Goal: Task Accomplishment & Management: Manage account settings

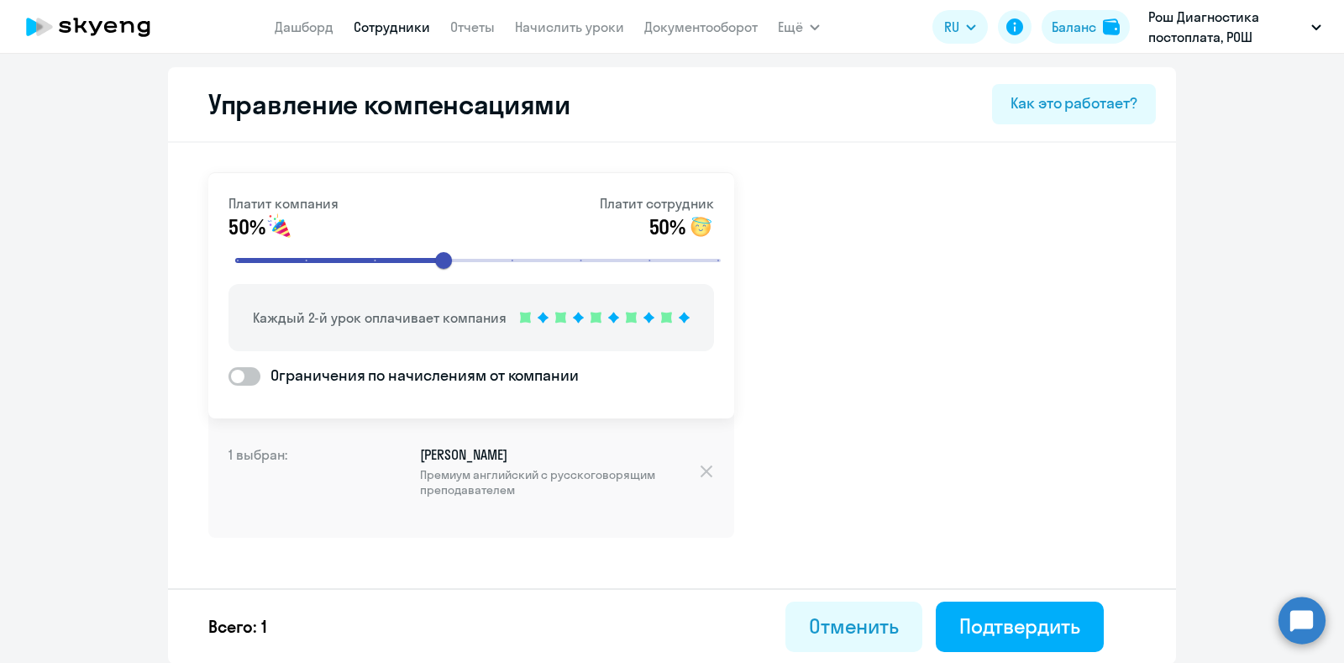
click at [365, 29] on link "Сотрудники" at bounding box center [392, 26] width 76 height 17
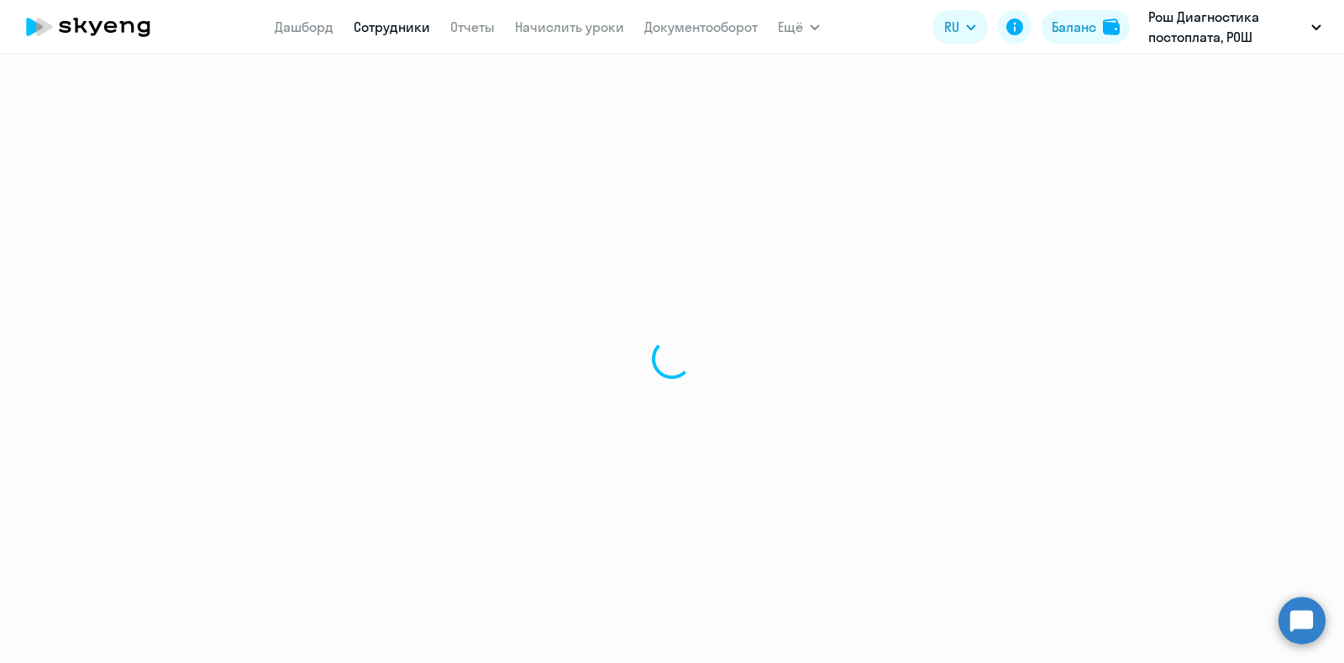
select select "30"
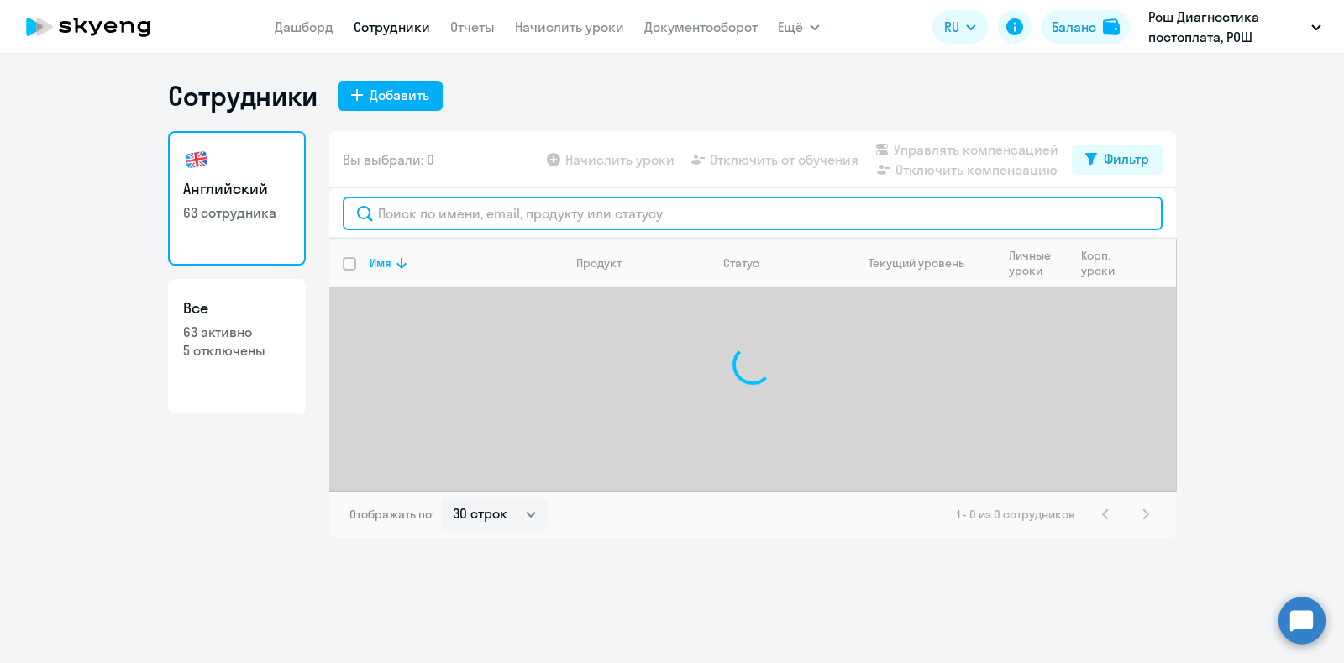
click at [519, 223] on input "text" at bounding box center [753, 214] width 820 height 34
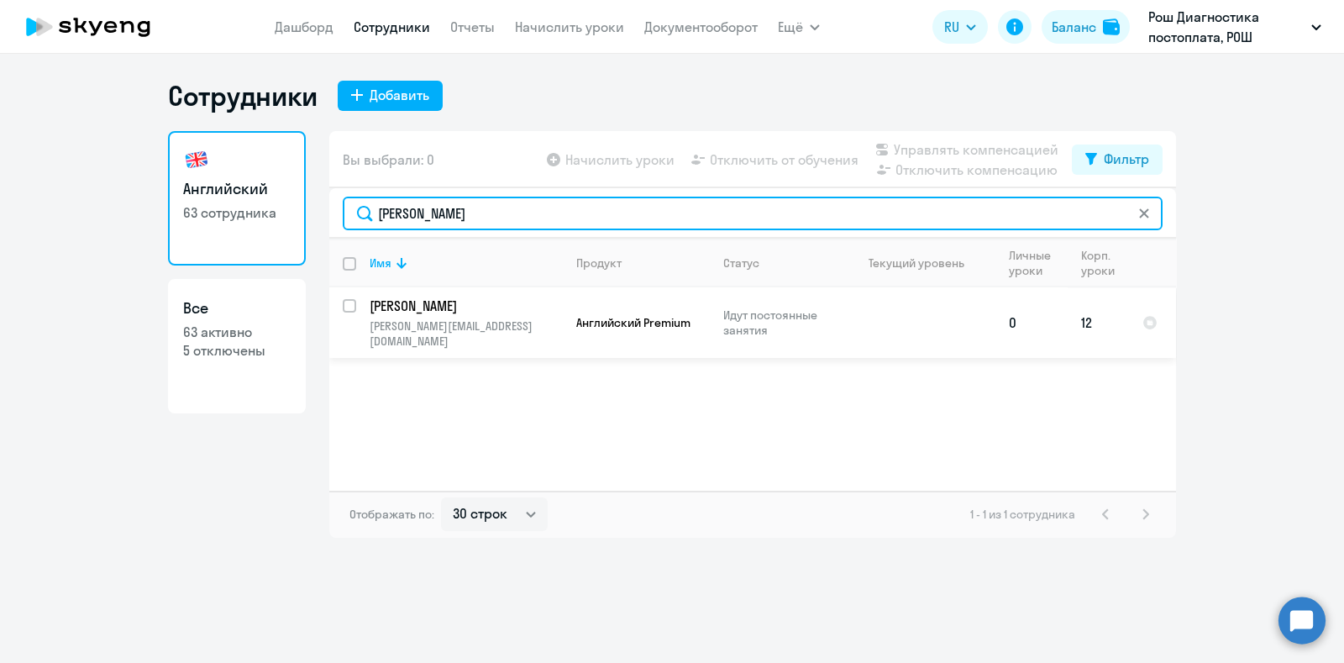
type input "[PERSON_NAME]"
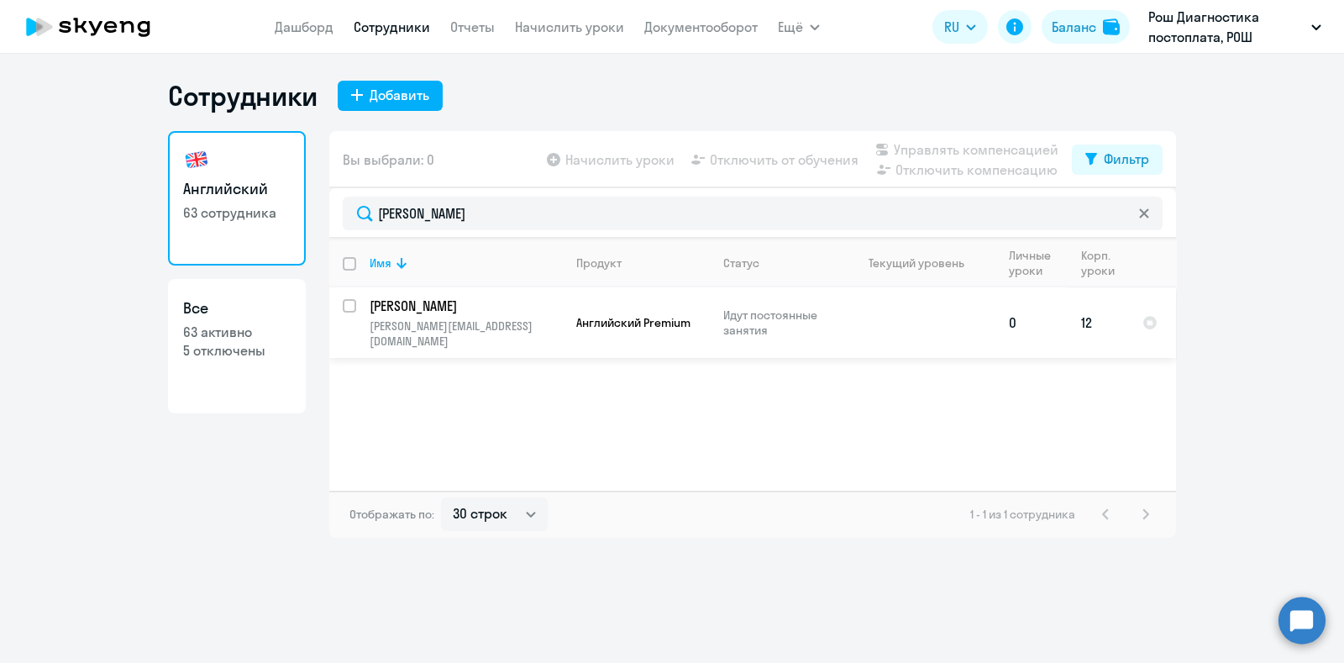
click at [350, 309] on input "select row 41553353" at bounding box center [360, 316] width 34 height 34
checkbox input "true"
click at [925, 152] on span "Управлять компенсацией" at bounding box center [976, 149] width 165 height 20
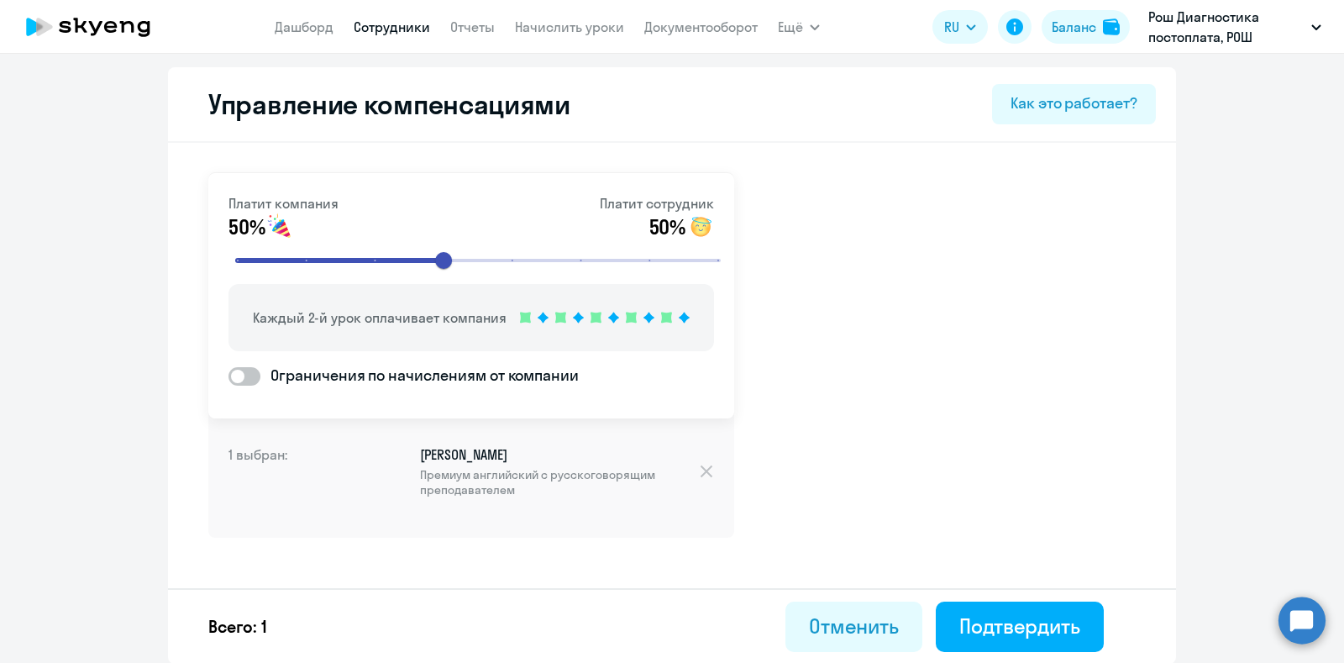
click at [239, 374] on span at bounding box center [245, 376] width 32 height 18
click at [229, 376] on input "Ограничения по начислениям от компании" at bounding box center [228, 376] width 1 height 1
checkbox input "true"
select select "MONTHLY"
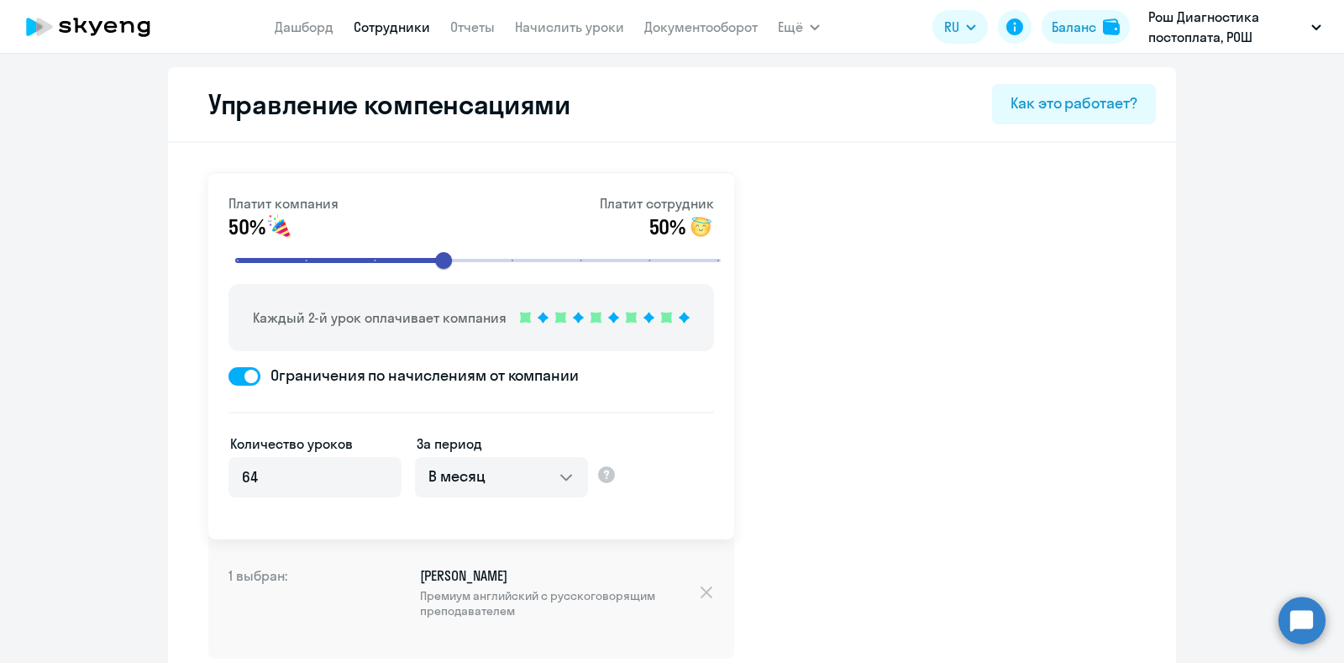
click at [239, 374] on span at bounding box center [245, 376] width 32 height 18
click at [229, 376] on input "Ограничения по начислениям от компании" at bounding box center [228, 376] width 1 height 1
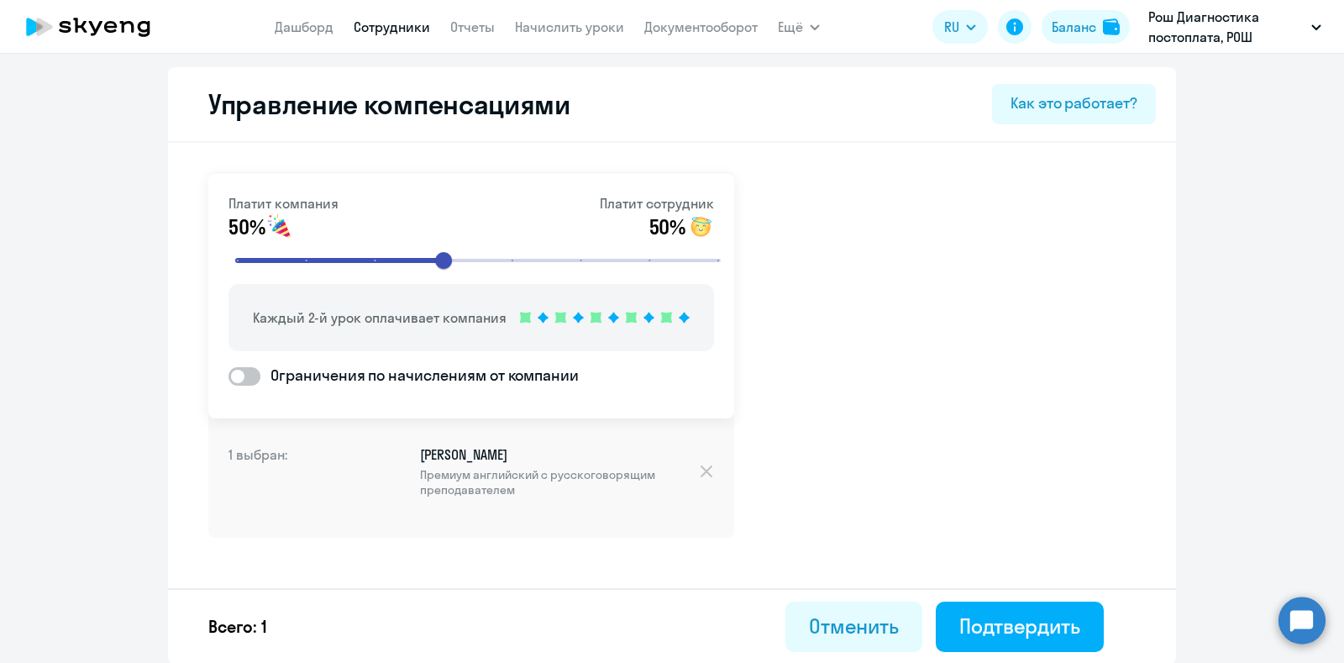
click at [239, 374] on span at bounding box center [245, 376] width 32 height 18
click at [229, 376] on input "Ограничения по начислениям от компании" at bounding box center [228, 376] width 1 height 1
checkbox input "true"
select select "MONTHLY"
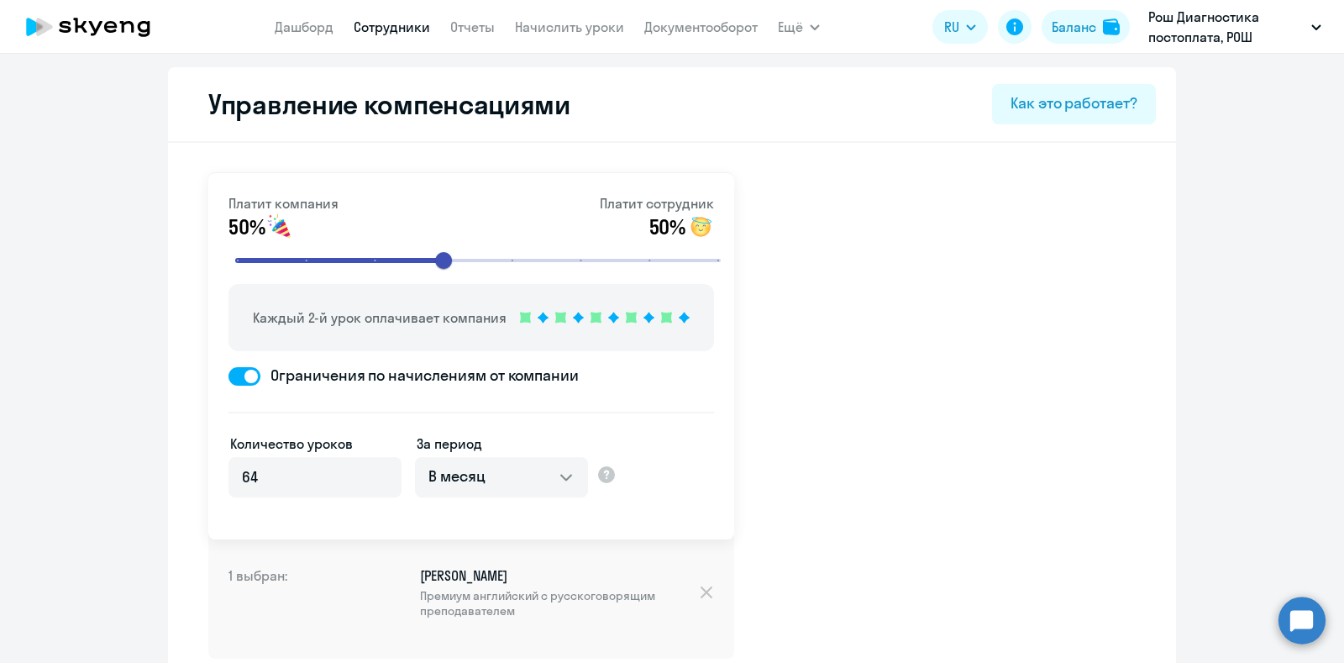
click at [243, 374] on span at bounding box center [245, 376] width 32 height 18
click at [229, 376] on input "Ограничения по начислениям от компании" at bounding box center [228, 376] width 1 height 1
checkbox input "false"
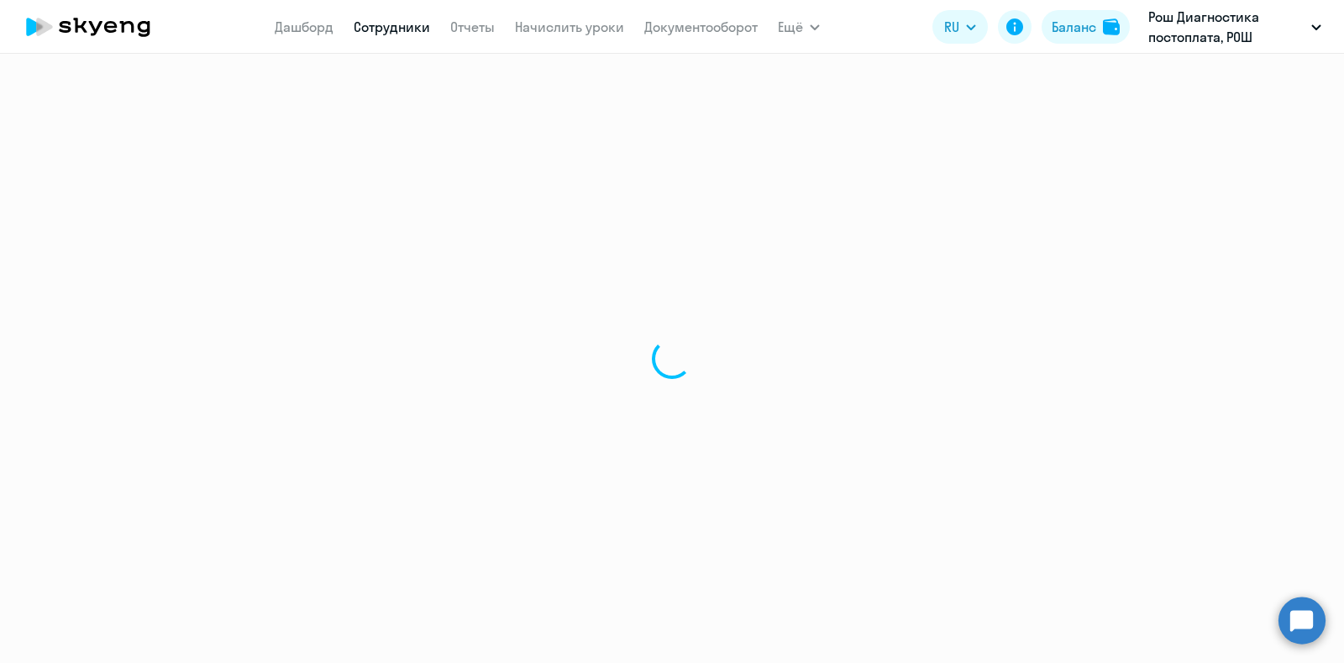
select select "30"
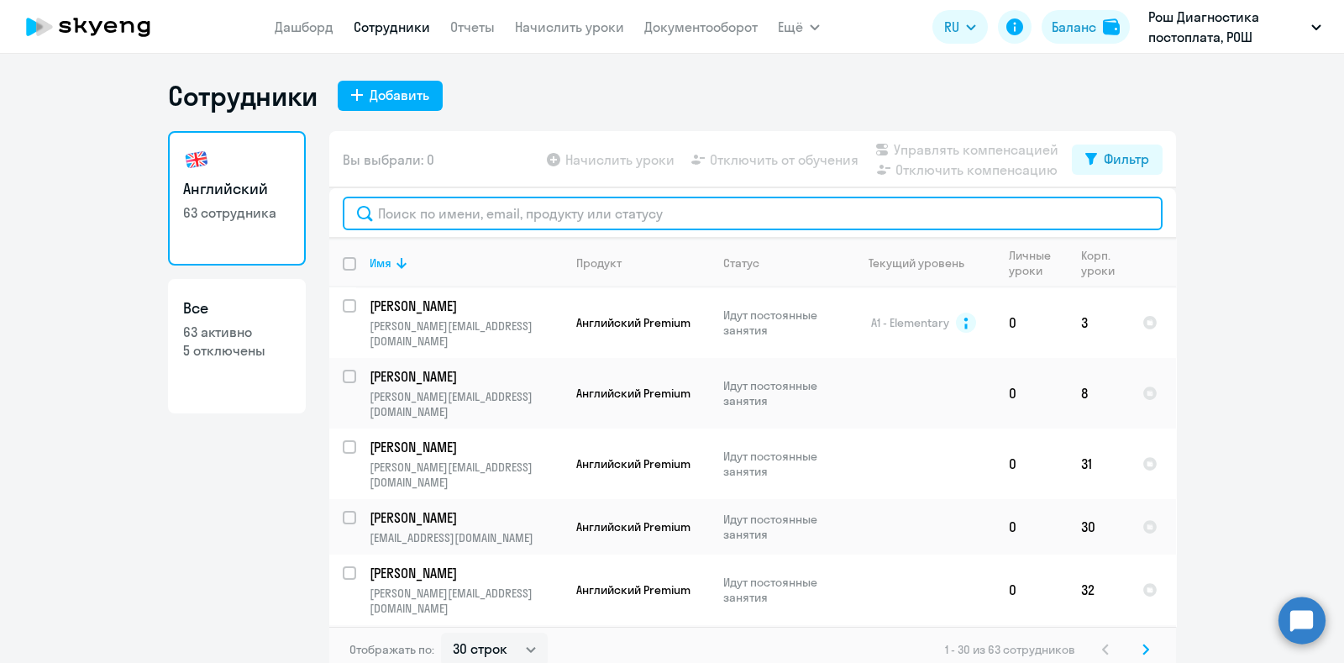
click at [402, 217] on input "text" at bounding box center [753, 214] width 820 height 34
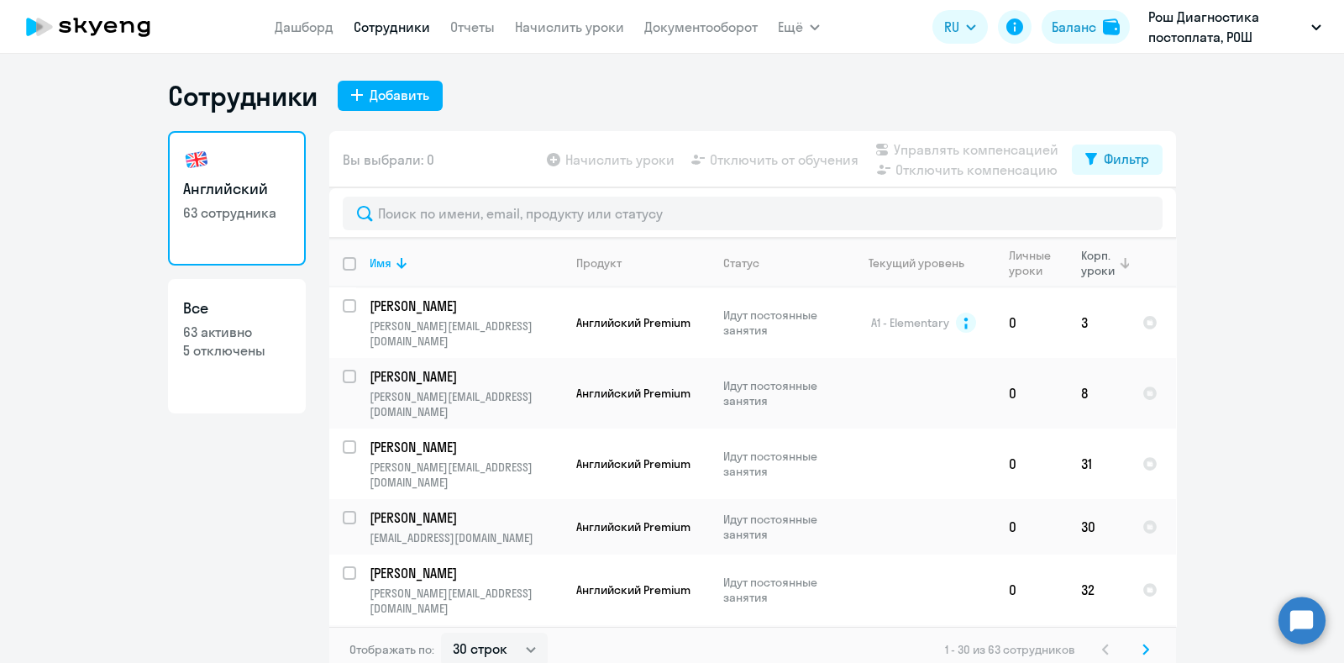
click at [1086, 266] on div "Корп. уроки" at bounding box center [1099, 263] width 36 height 30
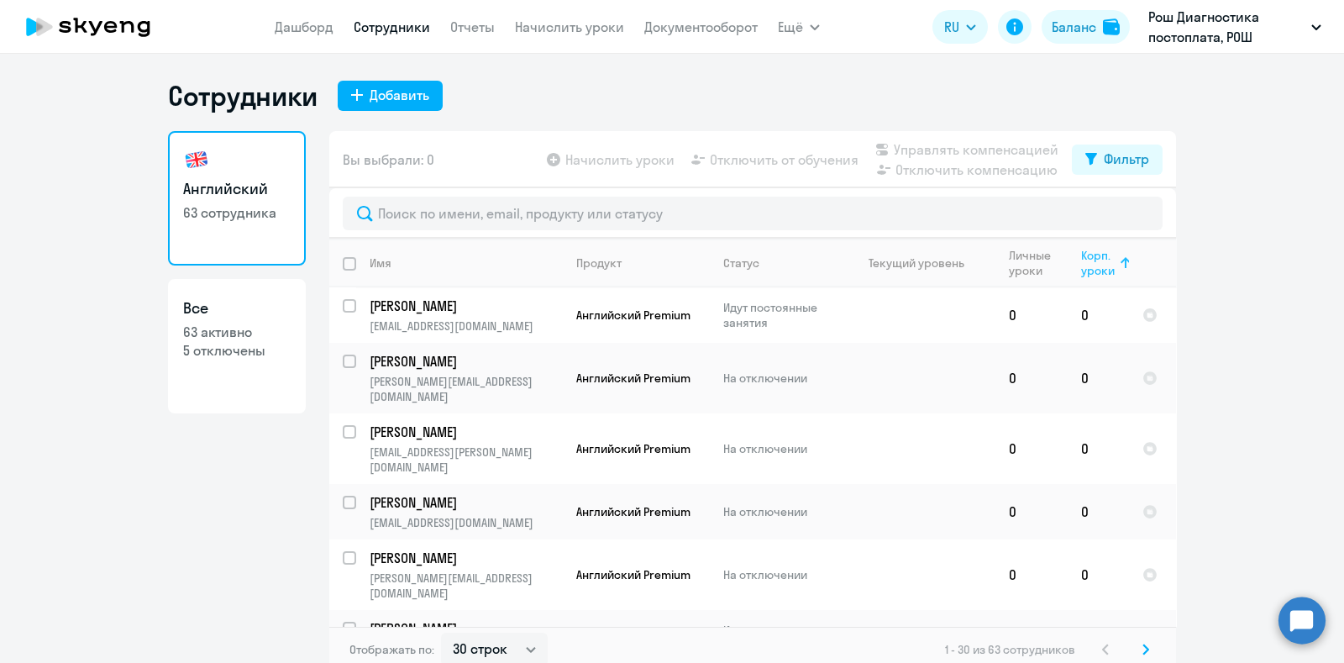
click at [1089, 270] on div "Корп. уроки" at bounding box center [1099, 263] width 36 height 30
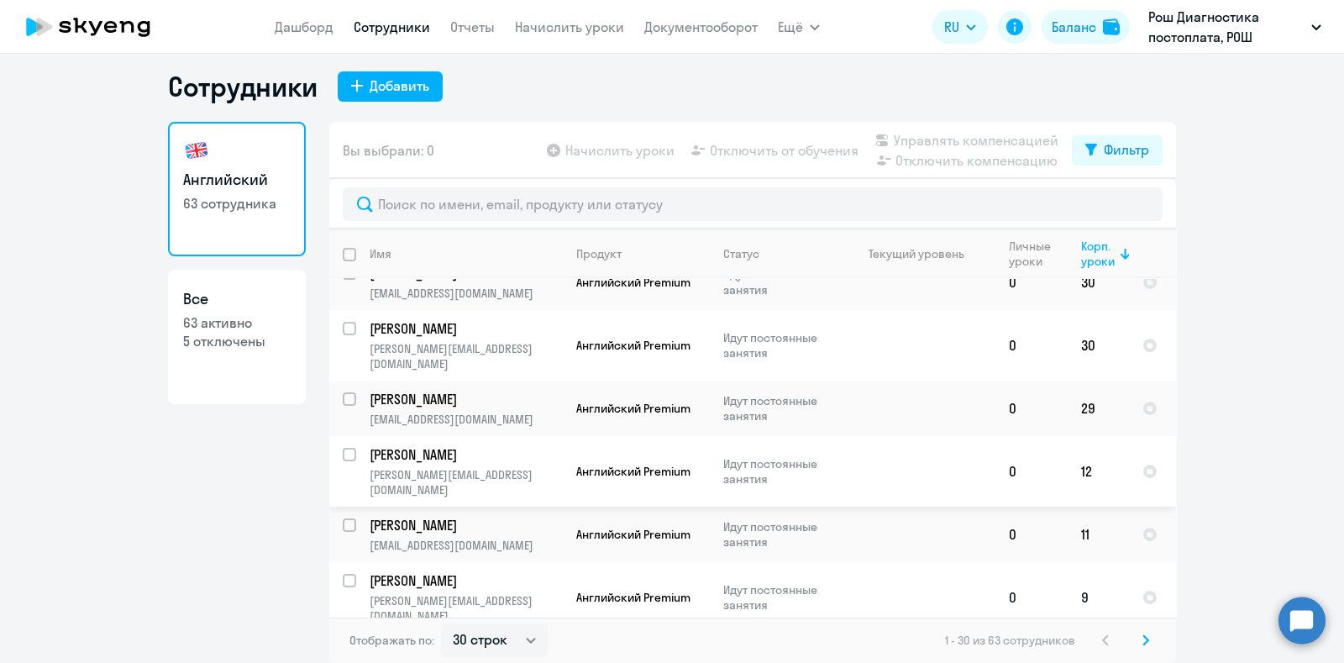
scroll to position [997, 0]
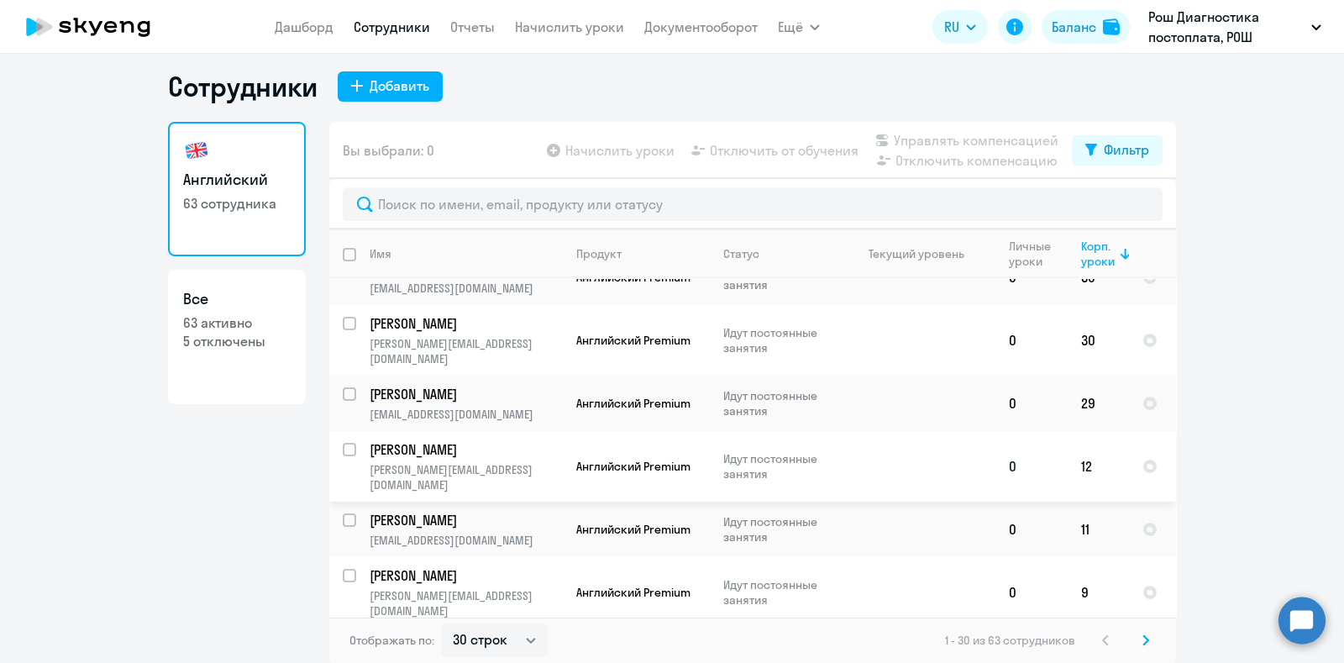
click at [343, 443] on input "select row 41553353" at bounding box center [360, 460] width 34 height 34
checkbox input "true"
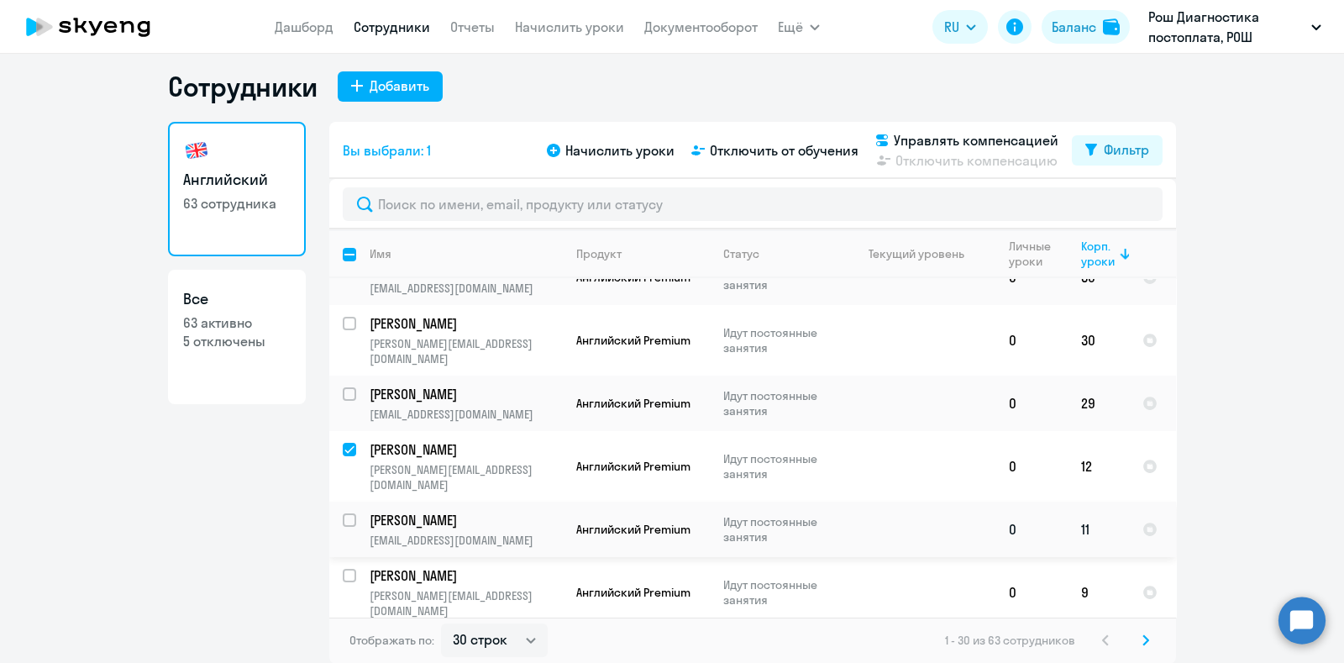
click at [343, 513] on input "select row 41553374" at bounding box center [360, 530] width 34 height 34
checkbox input "true"
click at [344, 569] on input "select row 41553369" at bounding box center [360, 586] width 34 height 34
checkbox input "true"
click at [344, 639] on input "select row 41603471" at bounding box center [360, 656] width 34 height 34
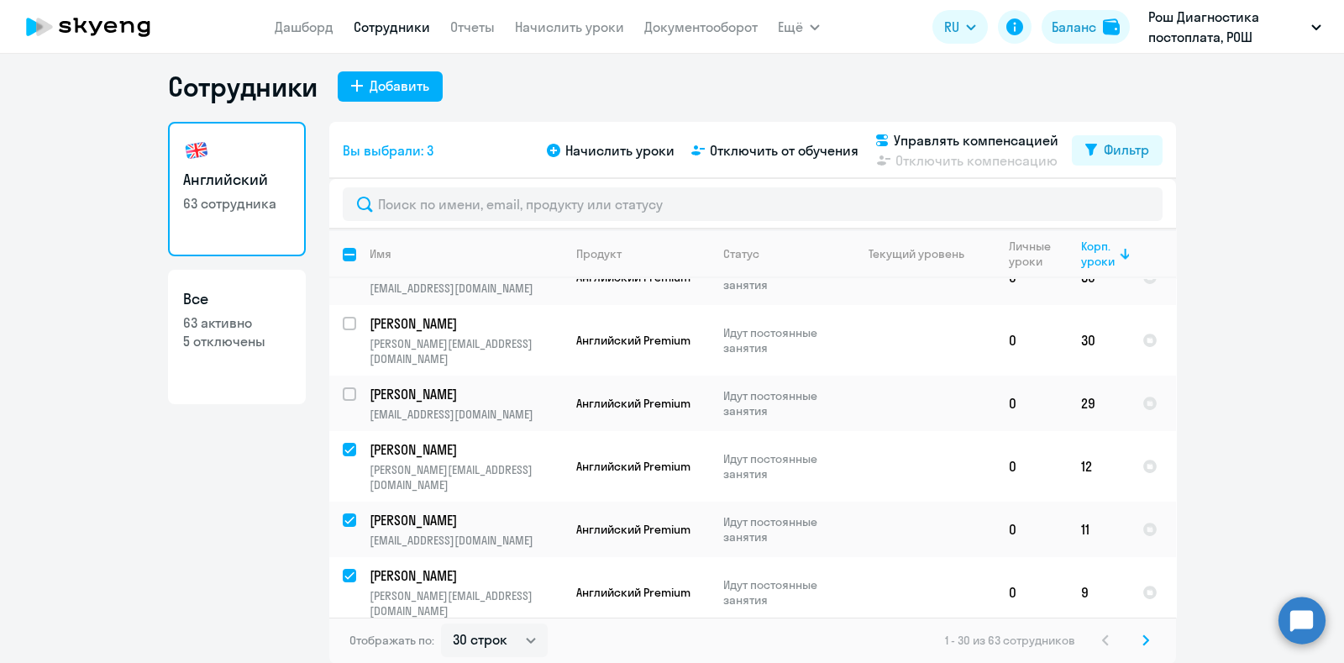
checkbox input "true"
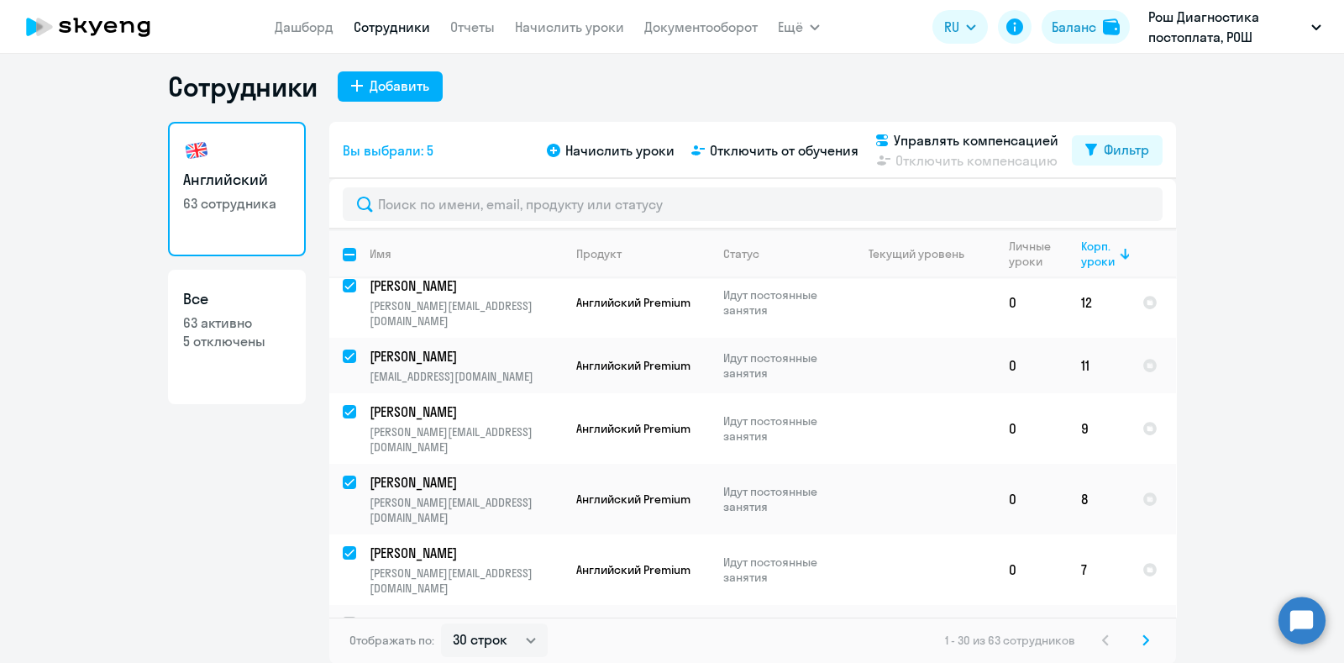
scroll to position [1207, 0]
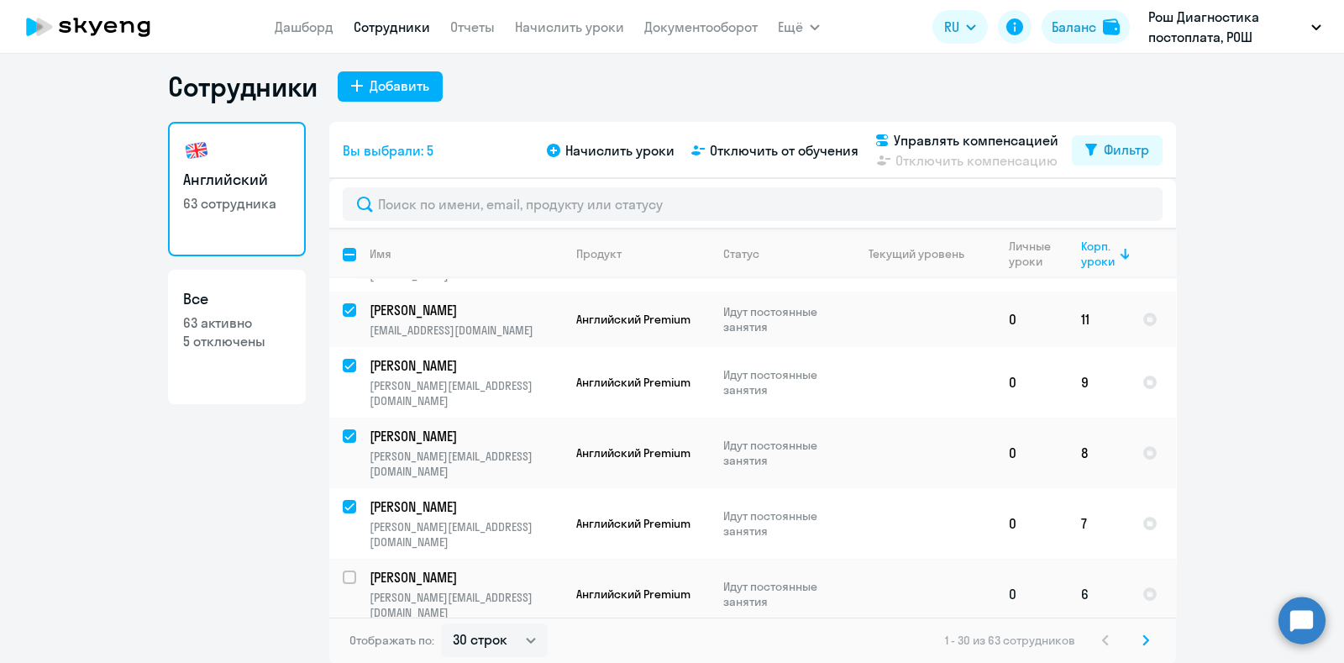
click at [345, 571] on input "select row 41603481" at bounding box center [360, 588] width 34 height 34
checkbox input "true"
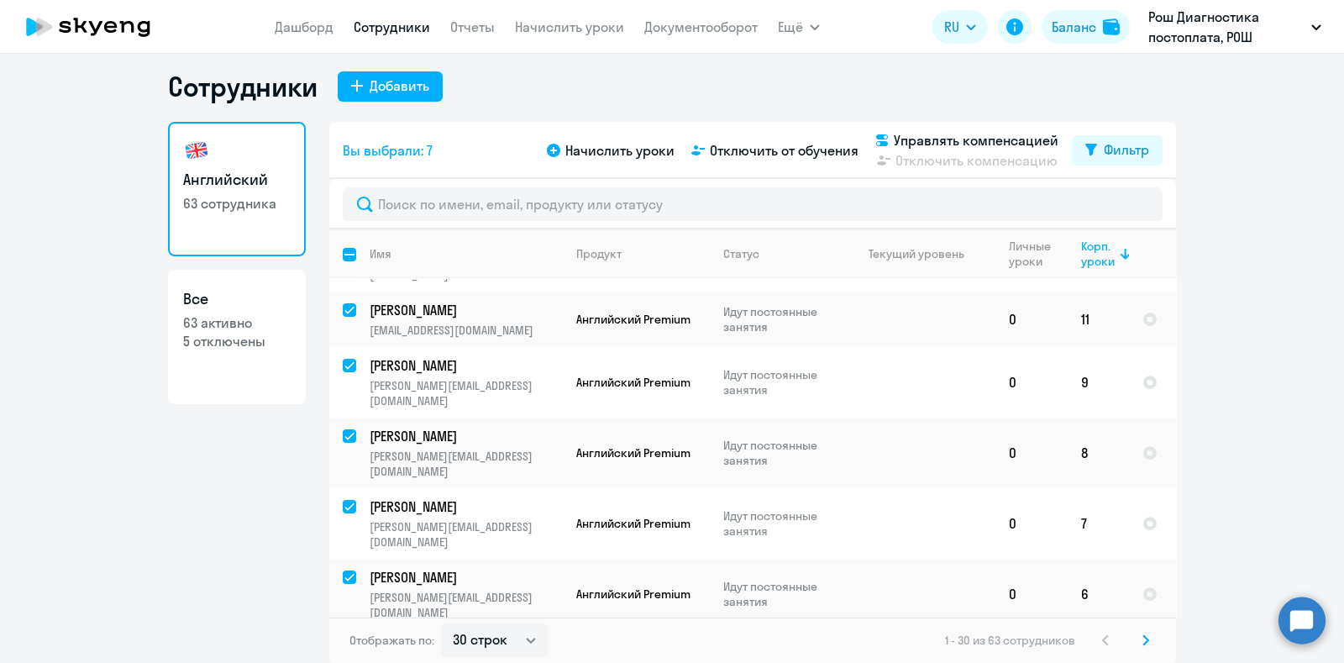
checkbox input "true"
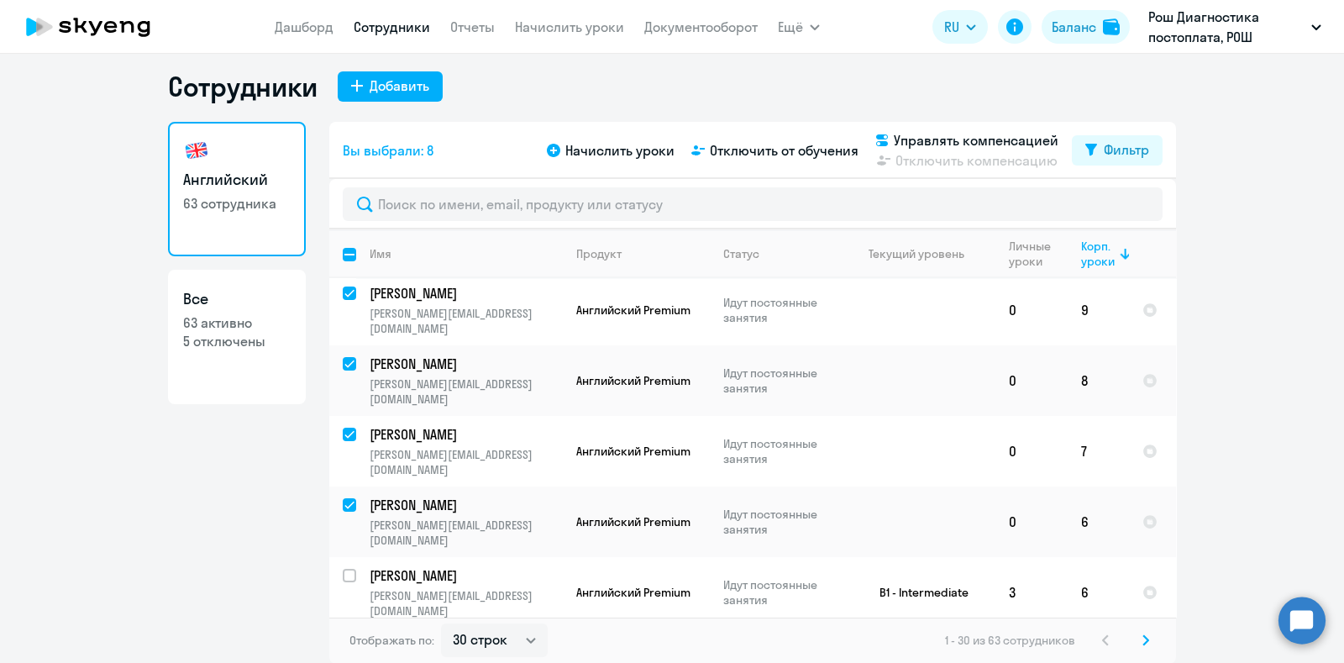
scroll to position [1312, 0]
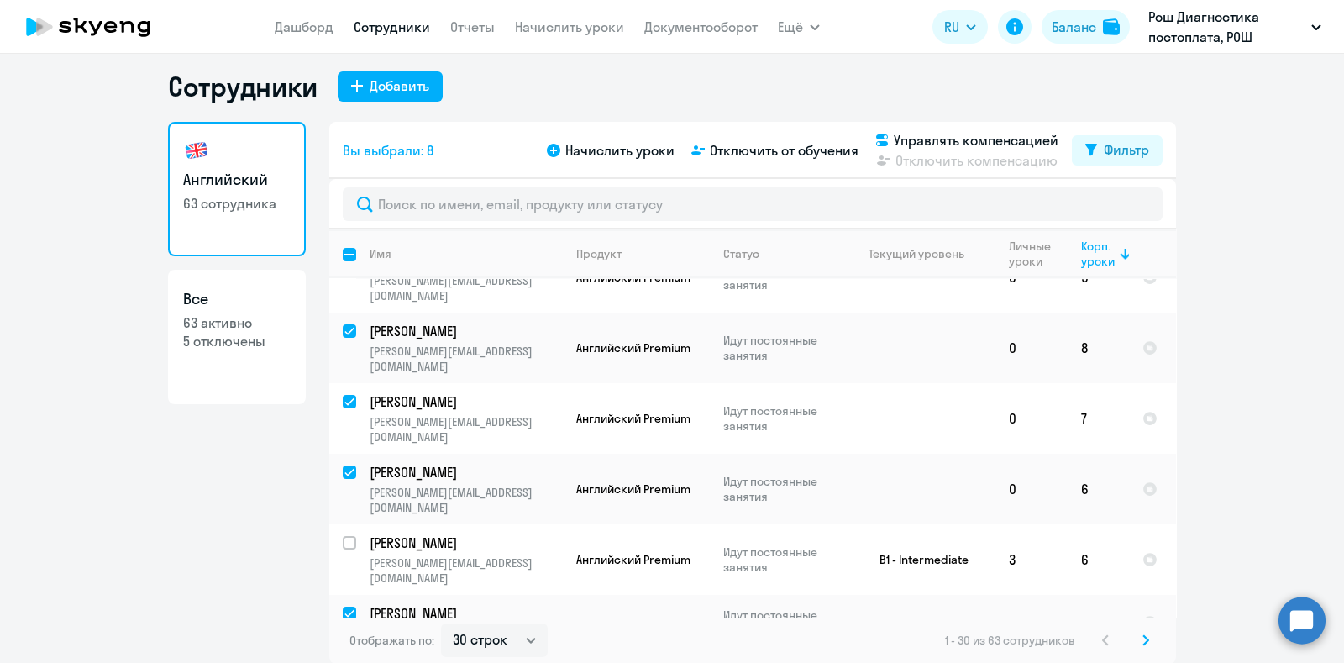
checkbox input "true"
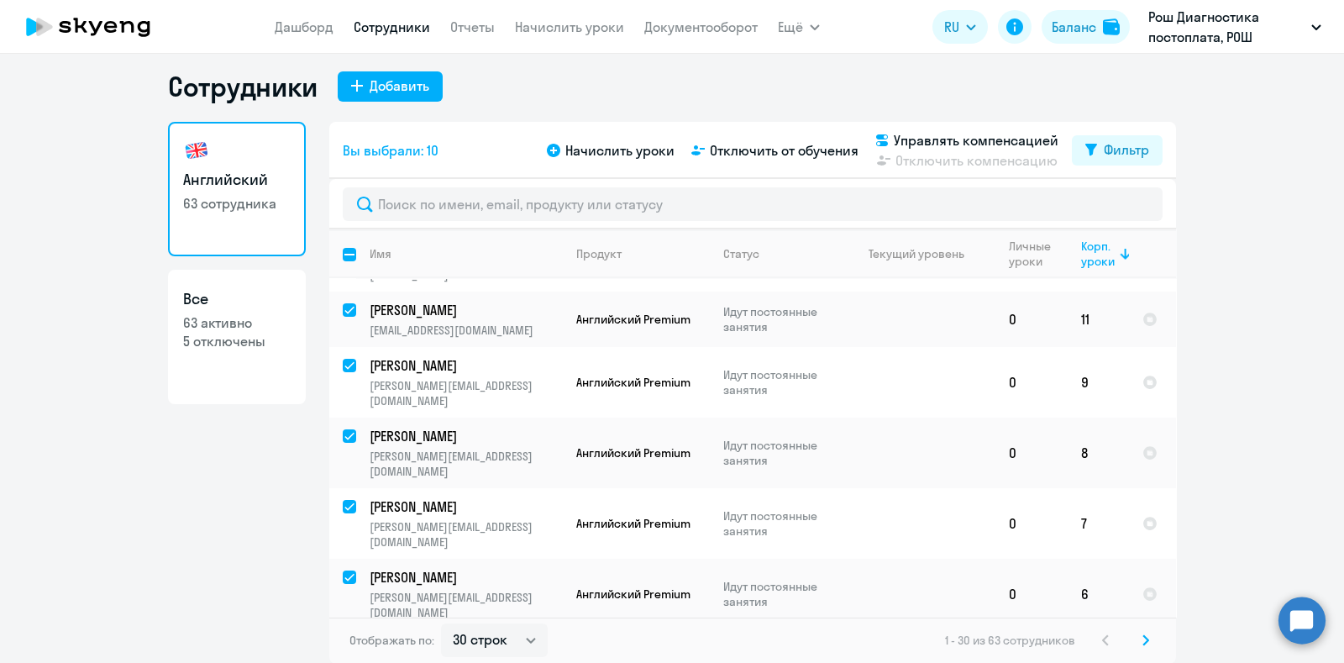
click at [343, 641] on input "select row 1251" at bounding box center [360, 658] width 34 height 34
checkbox input "true"
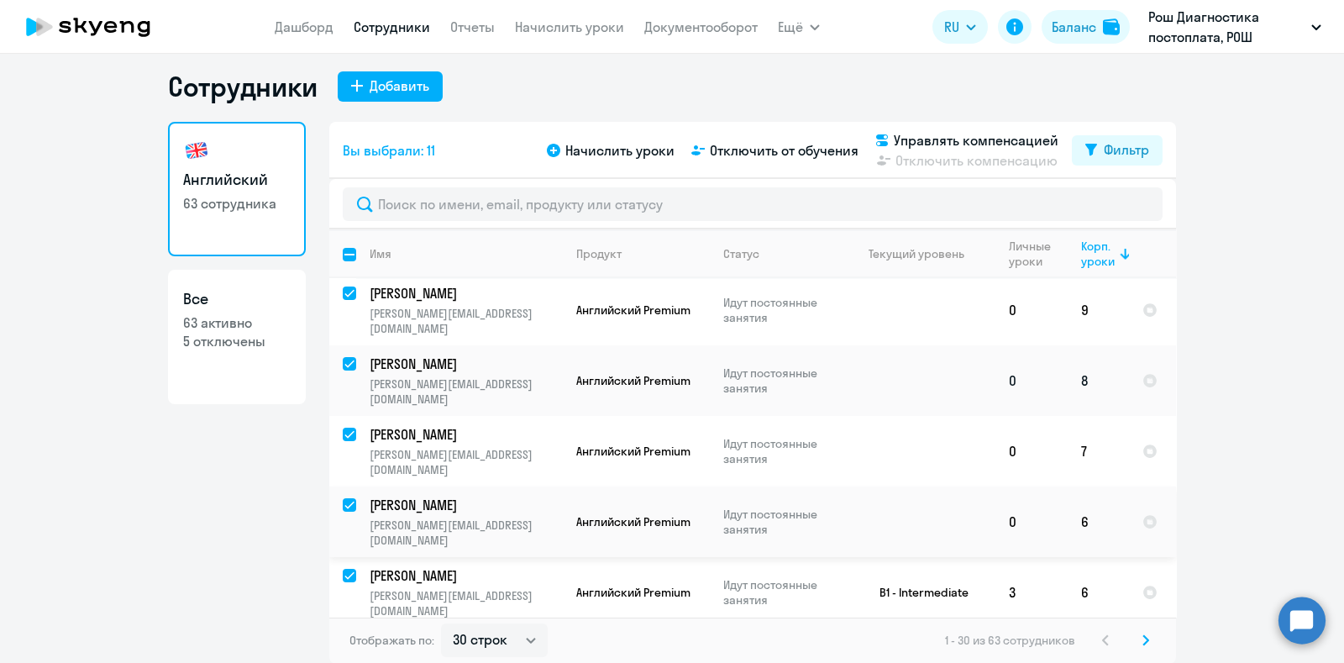
scroll to position [1312, 0]
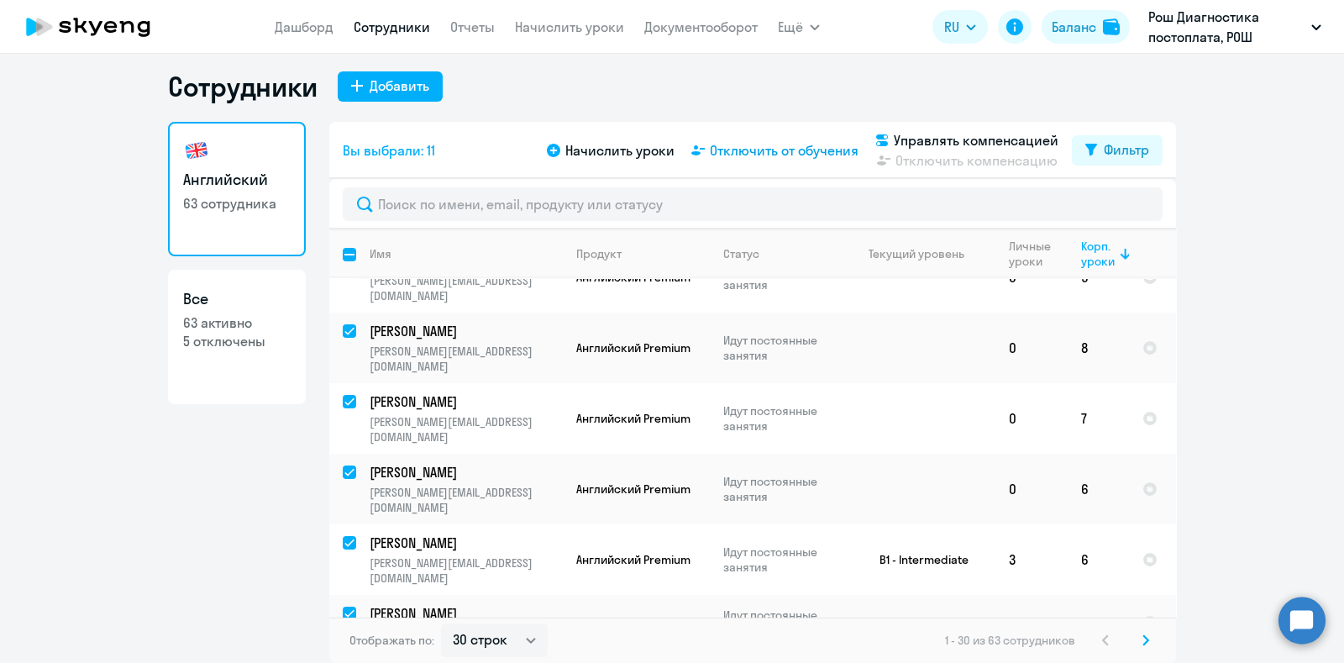
click at [790, 145] on span "Отключить от обучения" at bounding box center [784, 150] width 149 height 20
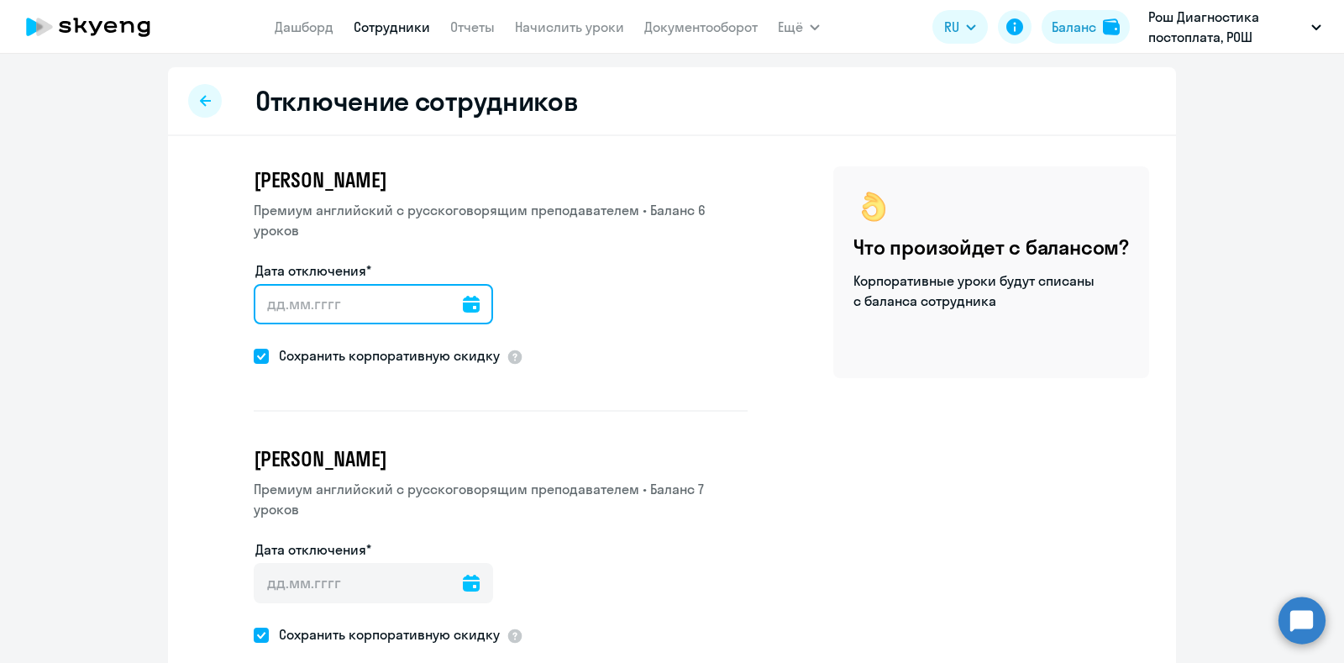
click at [350, 305] on input "Дата отключения*" at bounding box center [373, 304] width 239 height 40
click at [463, 302] on icon at bounding box center [471, 304] width 17 height 17
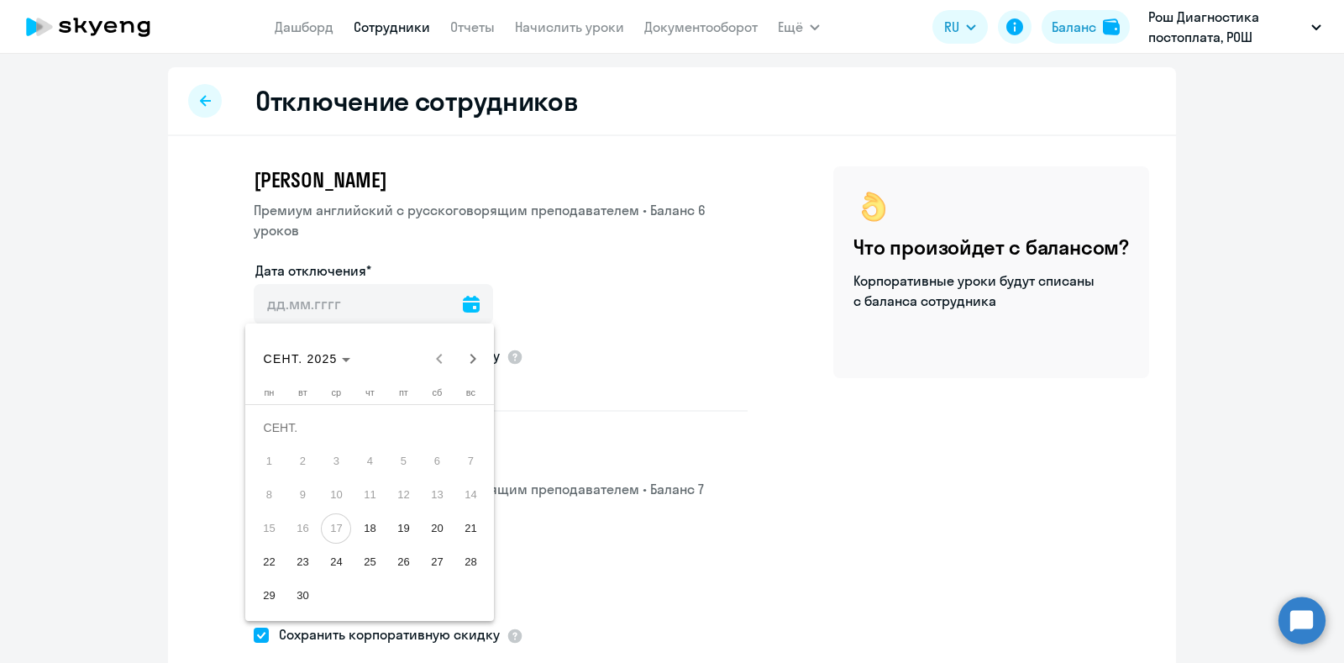
click at [339, 526] on span "17" at bounding box center [336, 528] width 30 height 30
click at [361, 527] on span "18" at bounding box center [370, 528] width 30 height 30
type input "[DATE]"
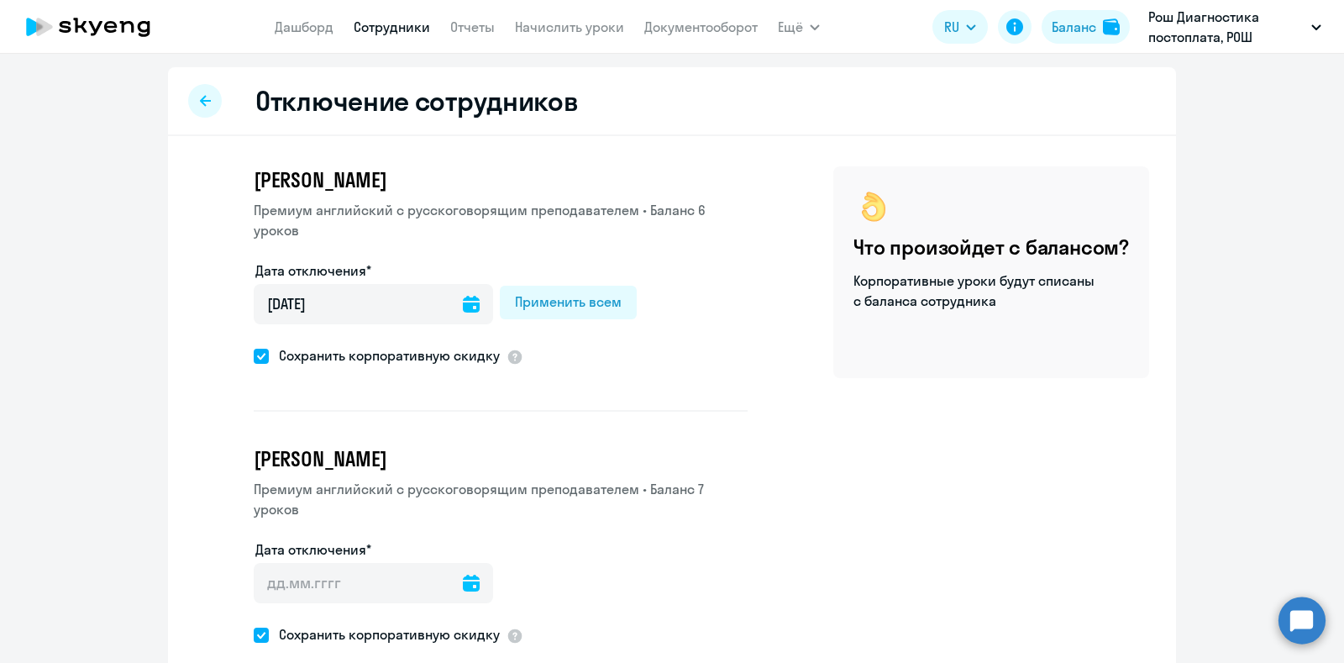
scroll to position [105, 0]
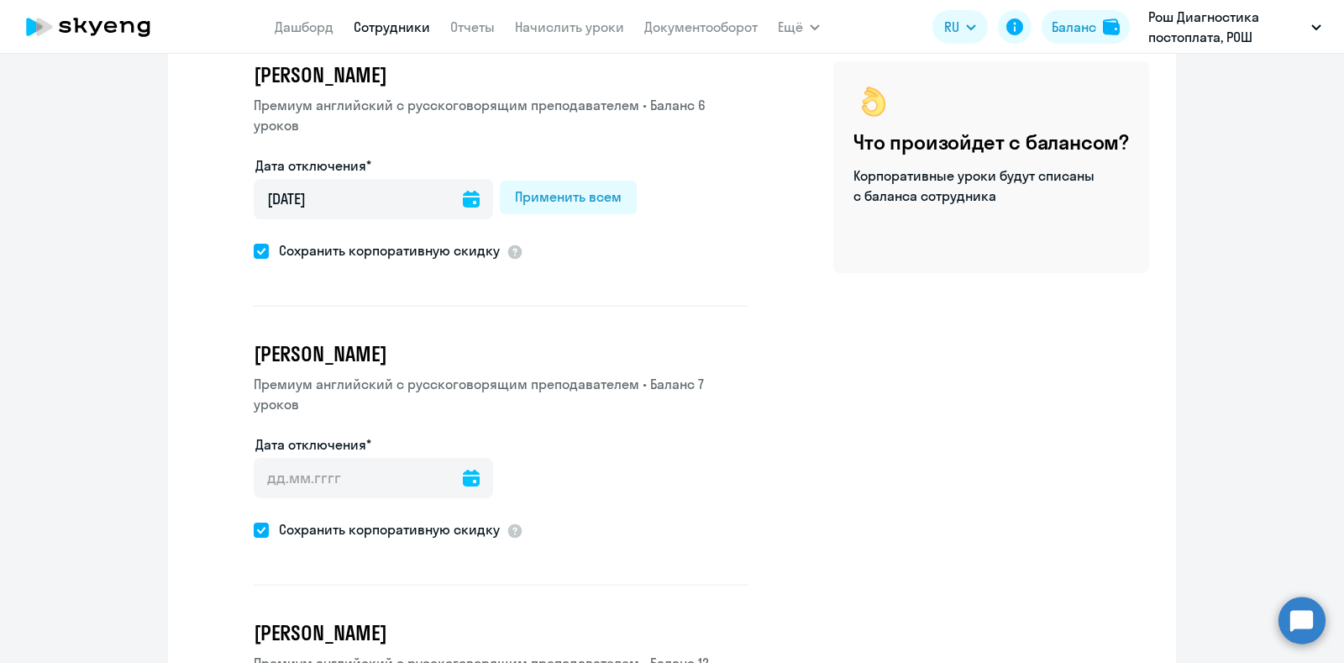
click at [463, 470] on icon at bounding box center [471, 478] width 17 height 17
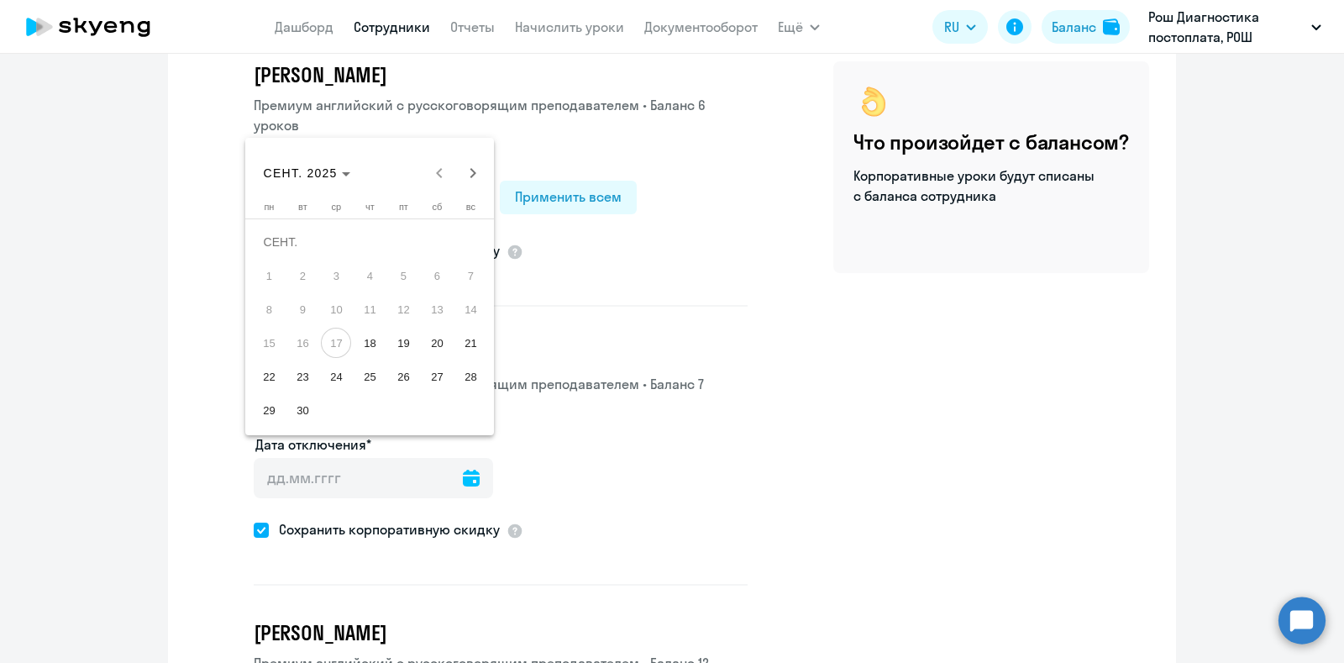
click at [558, 191] on div at bounding box center [672, 331] width 1344 height 663
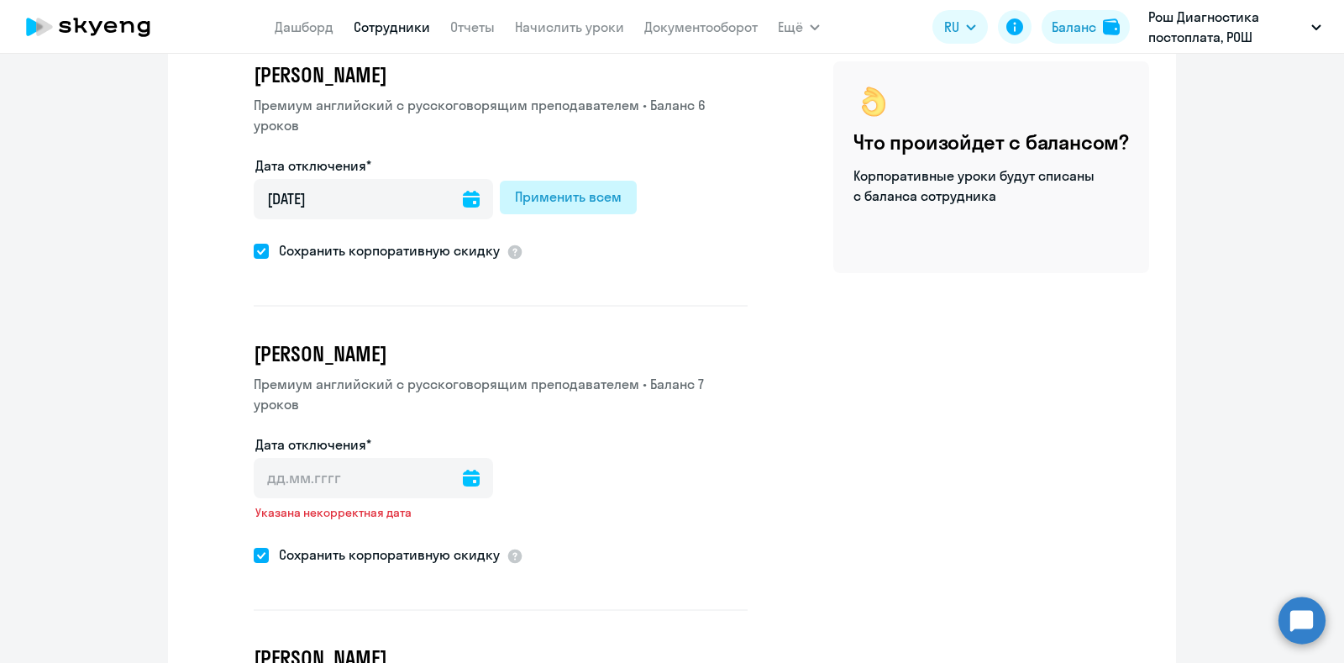
click at [556, 195] on div "Применить всем" at bounding box center [568, 197] width 107 height 20
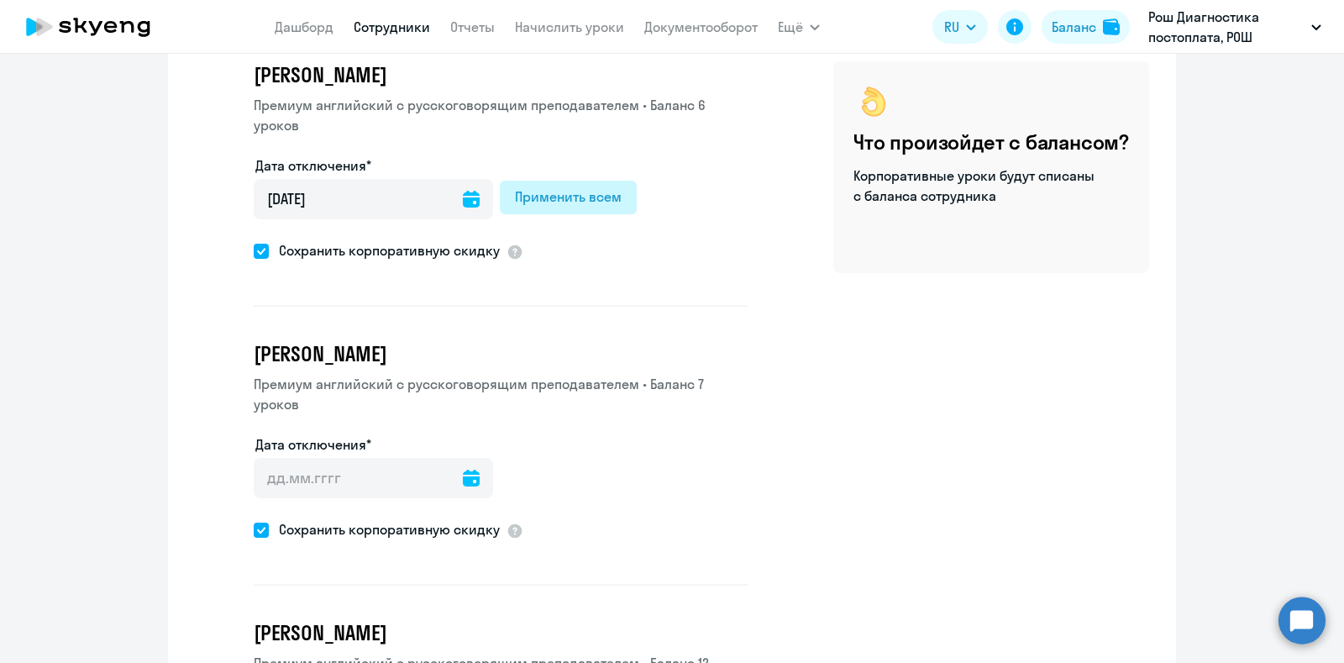
type input "[DATE]"
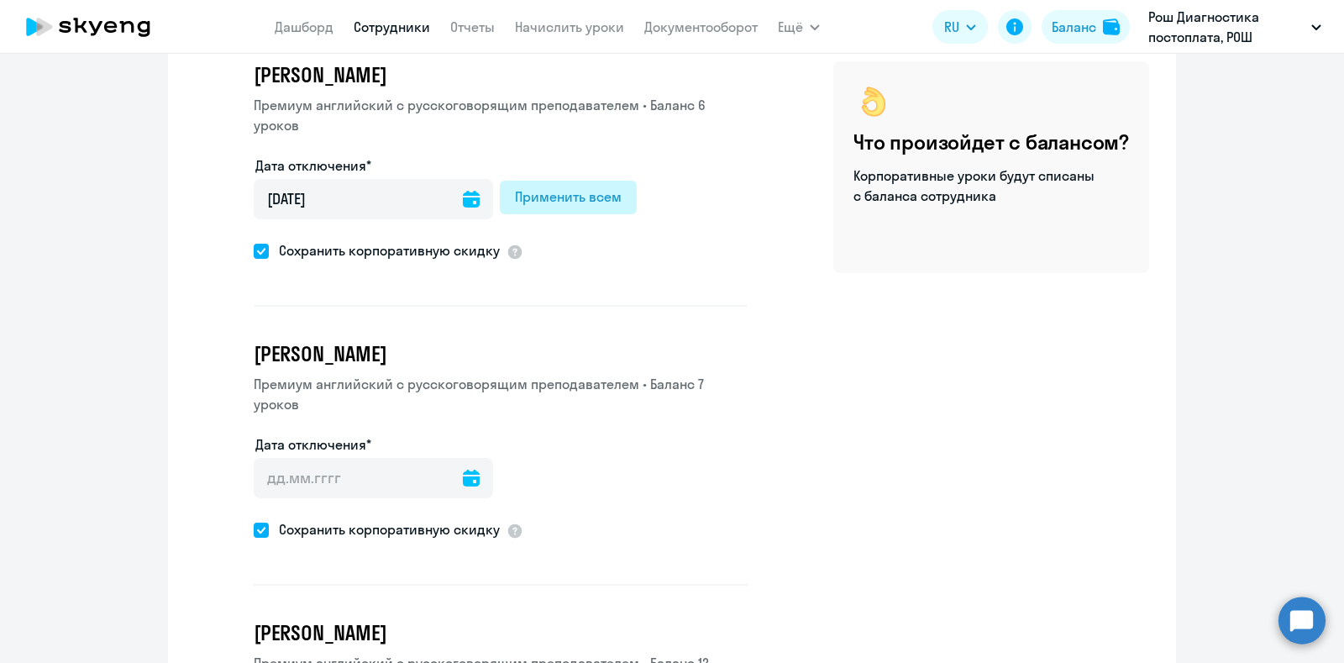
type input "[DATE]"
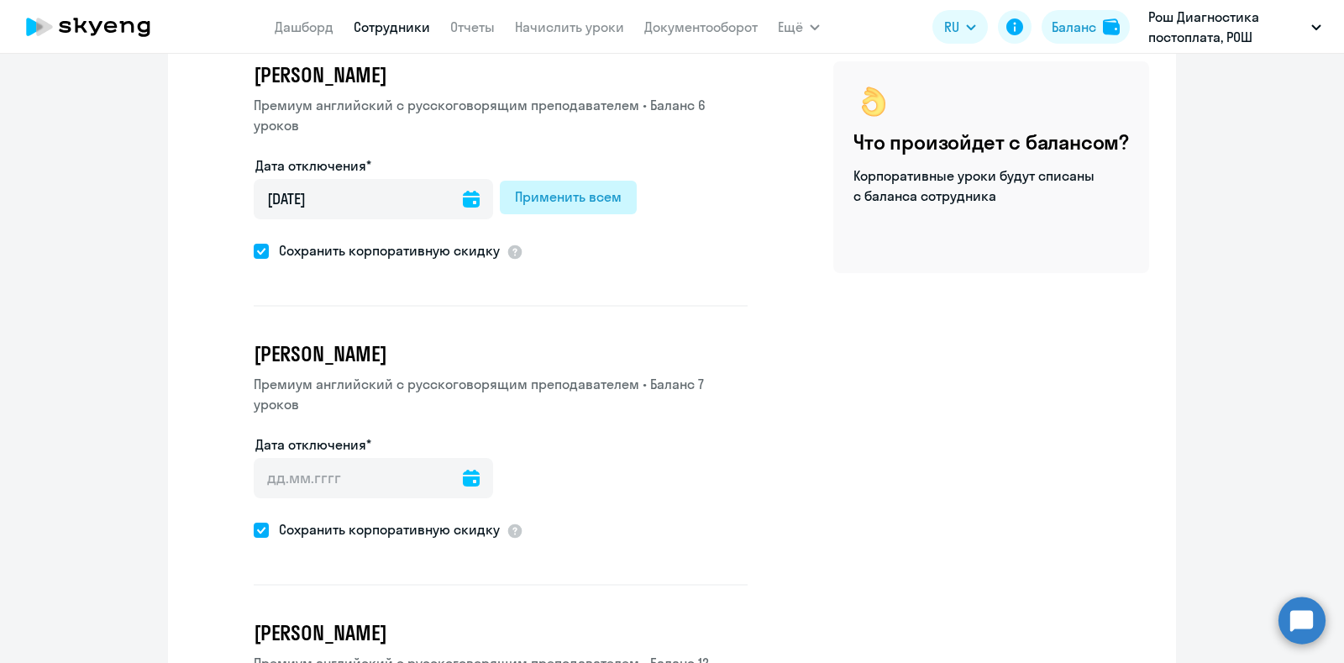
type input "[DATE]"
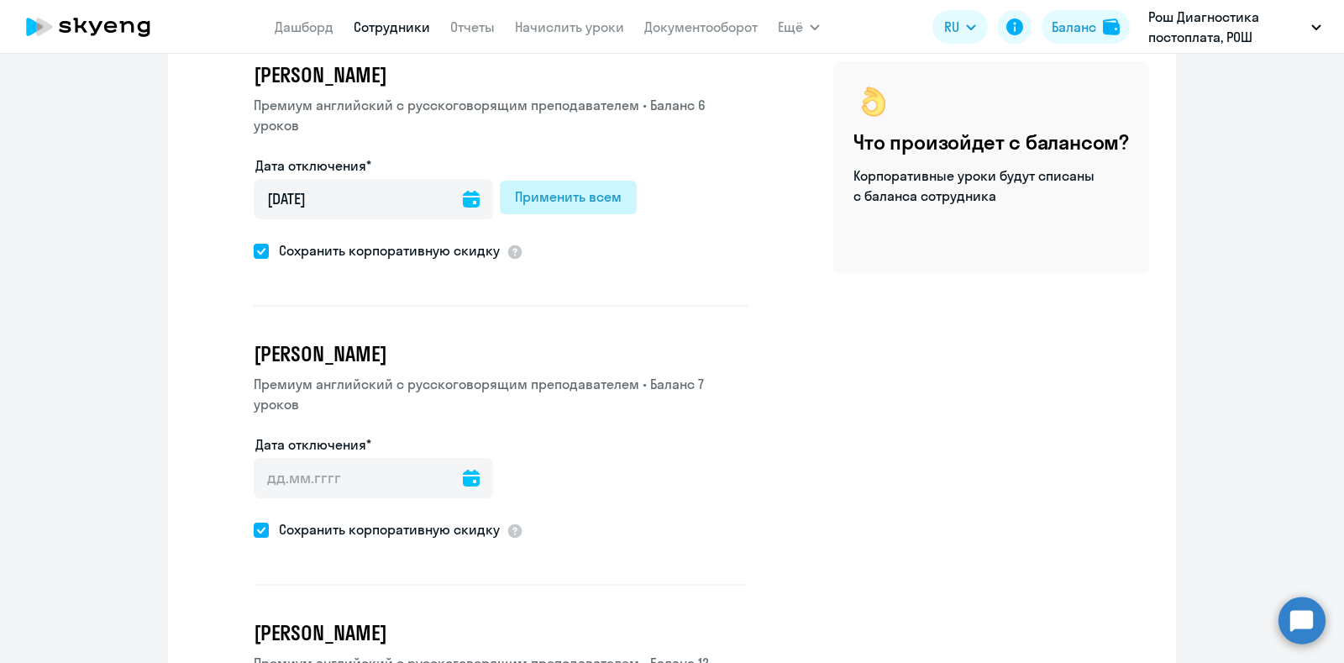
type input "[DATE]"
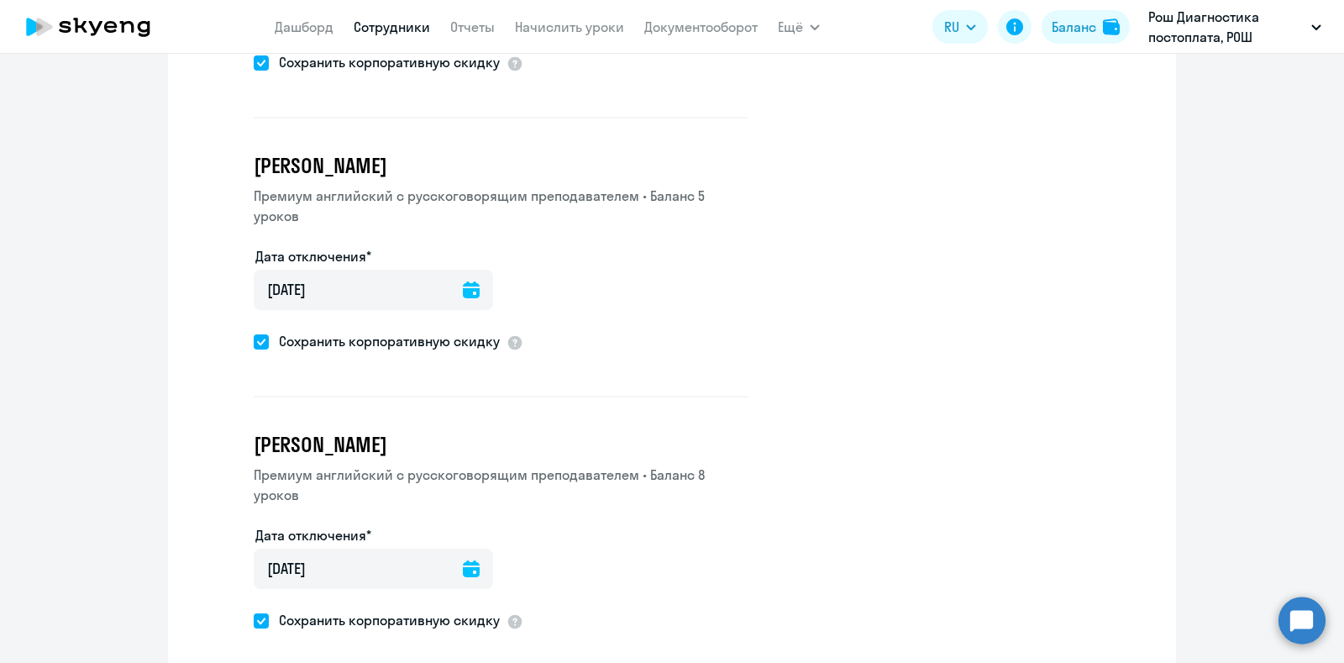
scroll to position [2474, 0]
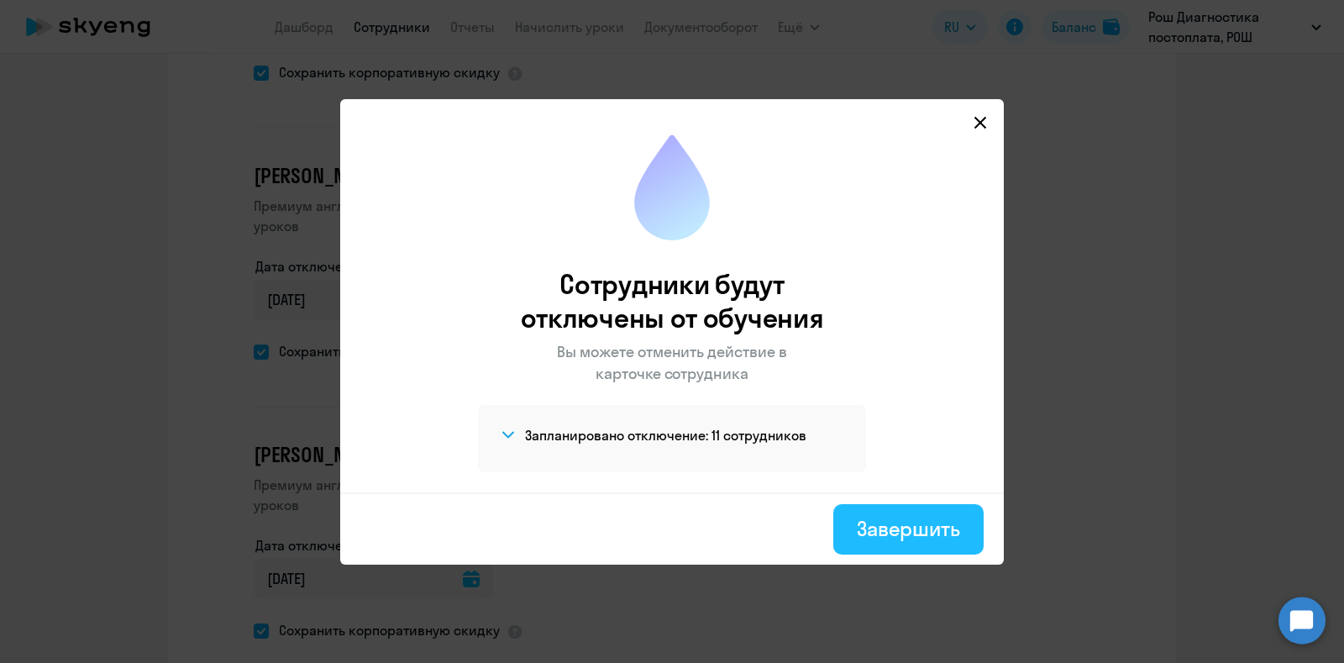
click at [899, 524] on div "Завершить" at bounding box center [908, 528] width 103 height 27
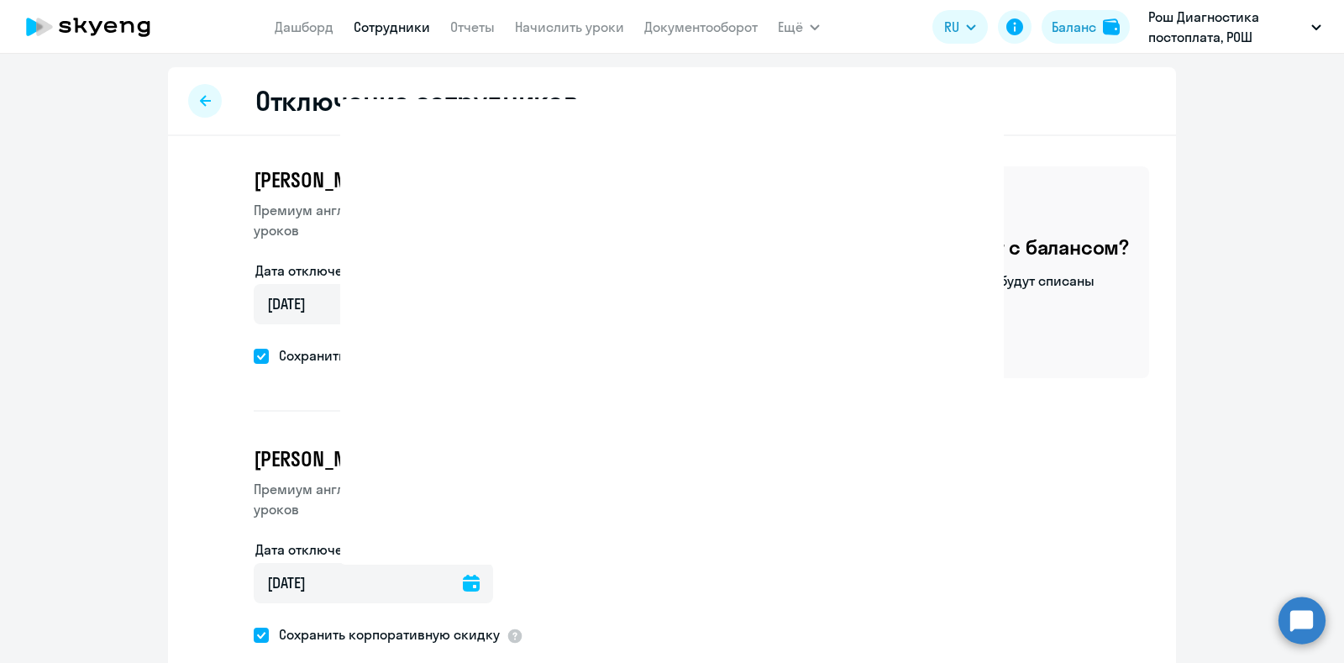
select select "30"
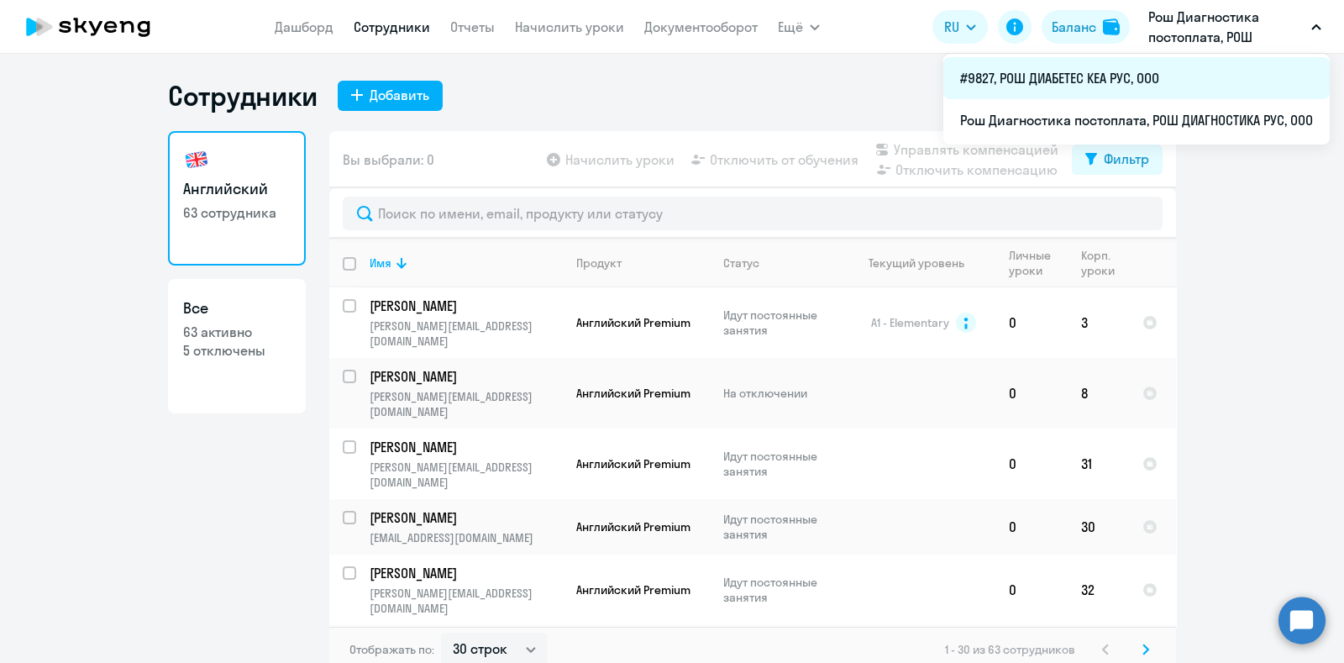
click at [1136, 73] on li "#9827, РОШ ДИАБЕТЕС КЕА РУС, ООО" at bounding box center [1137, 78] width 387 height 42
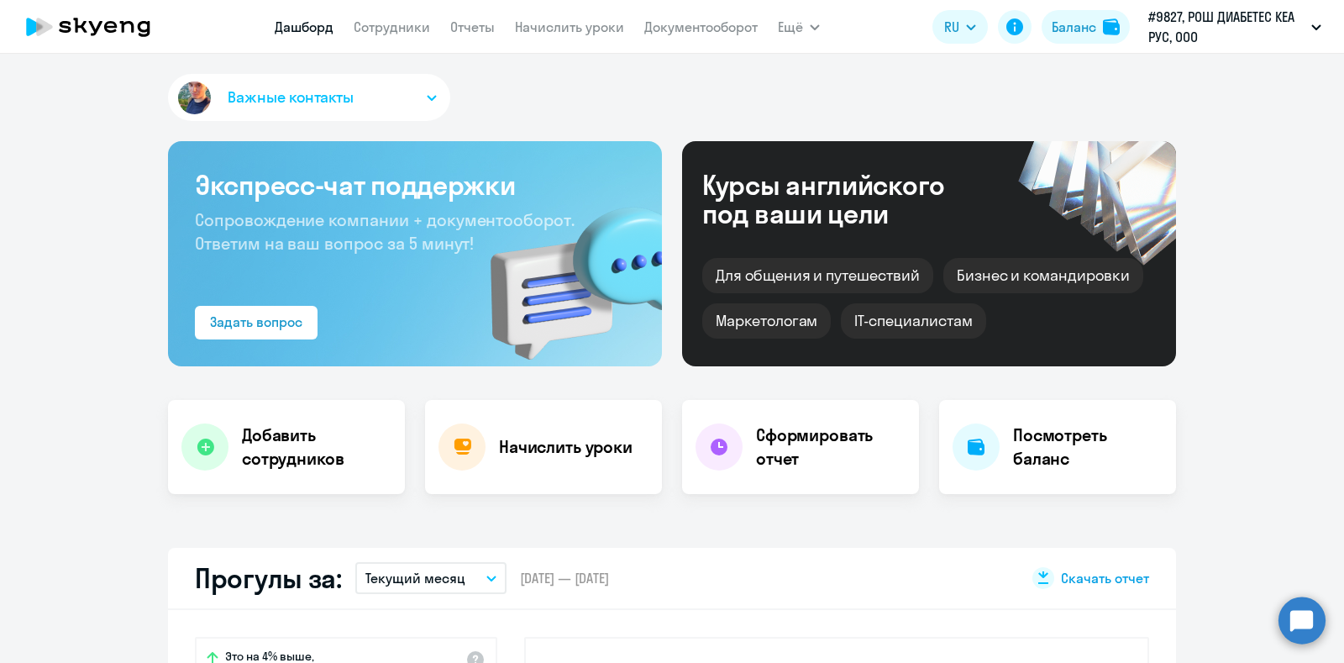
scroll to position [315, 0]
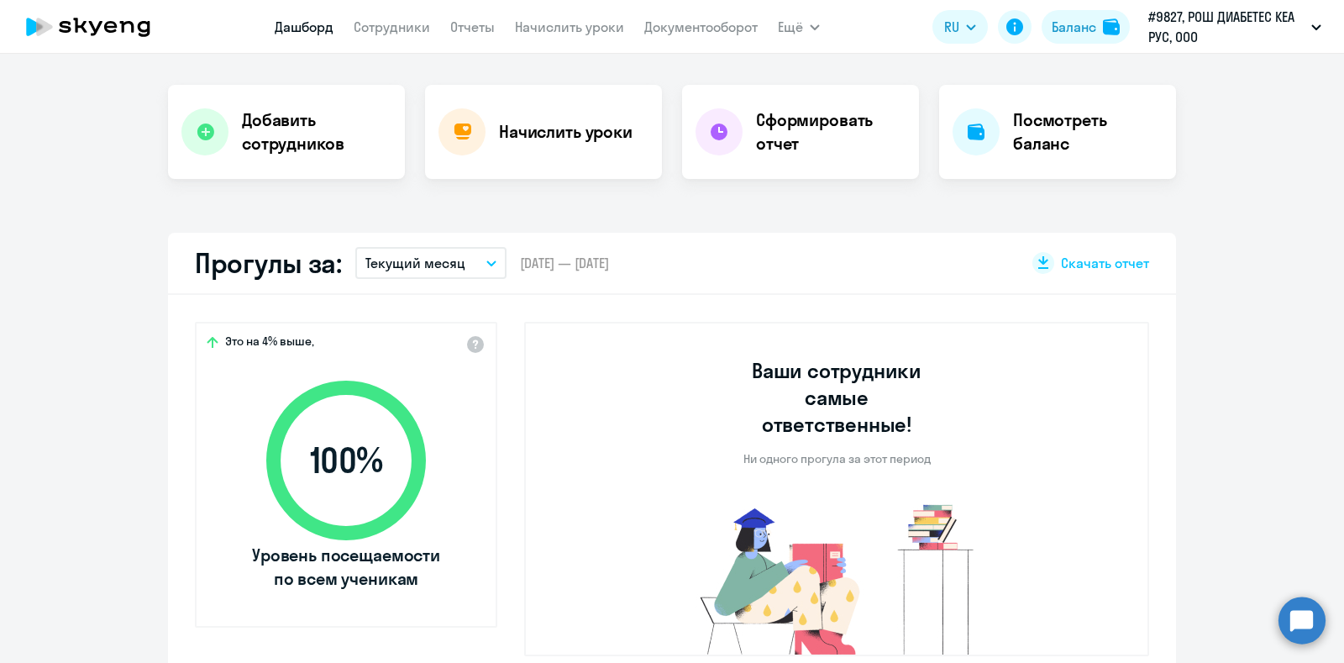
select select "30"
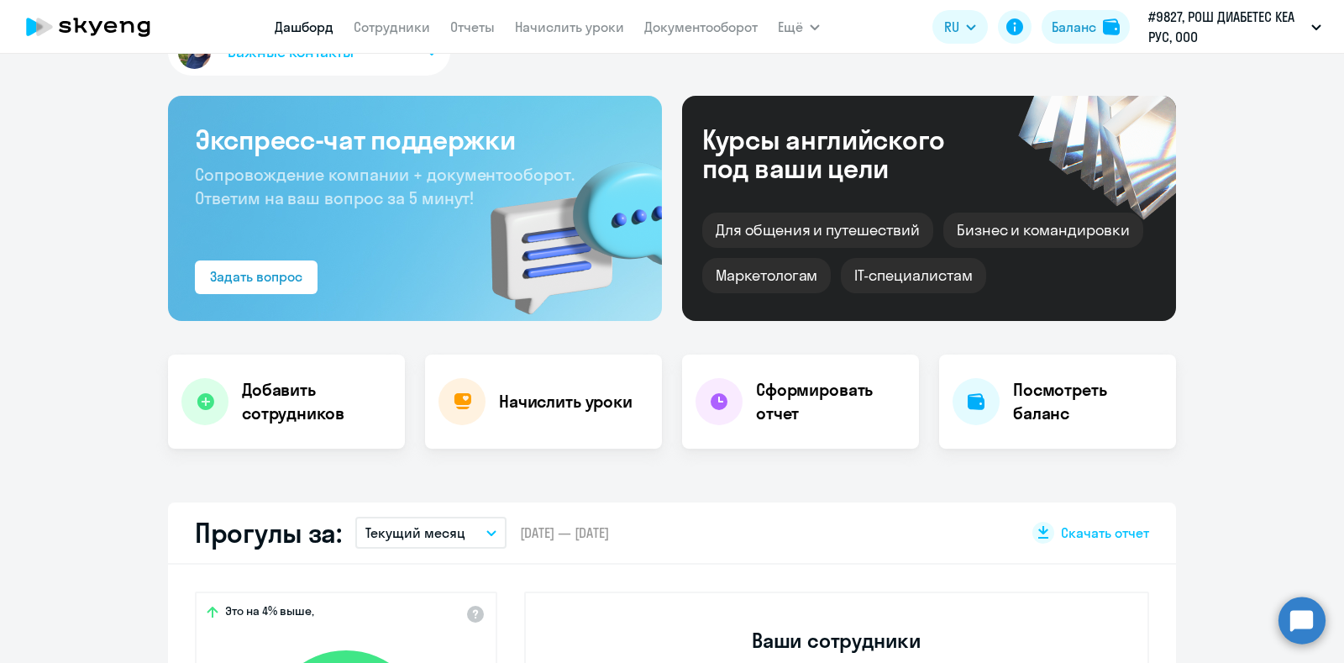
scroll to position [0, 0]
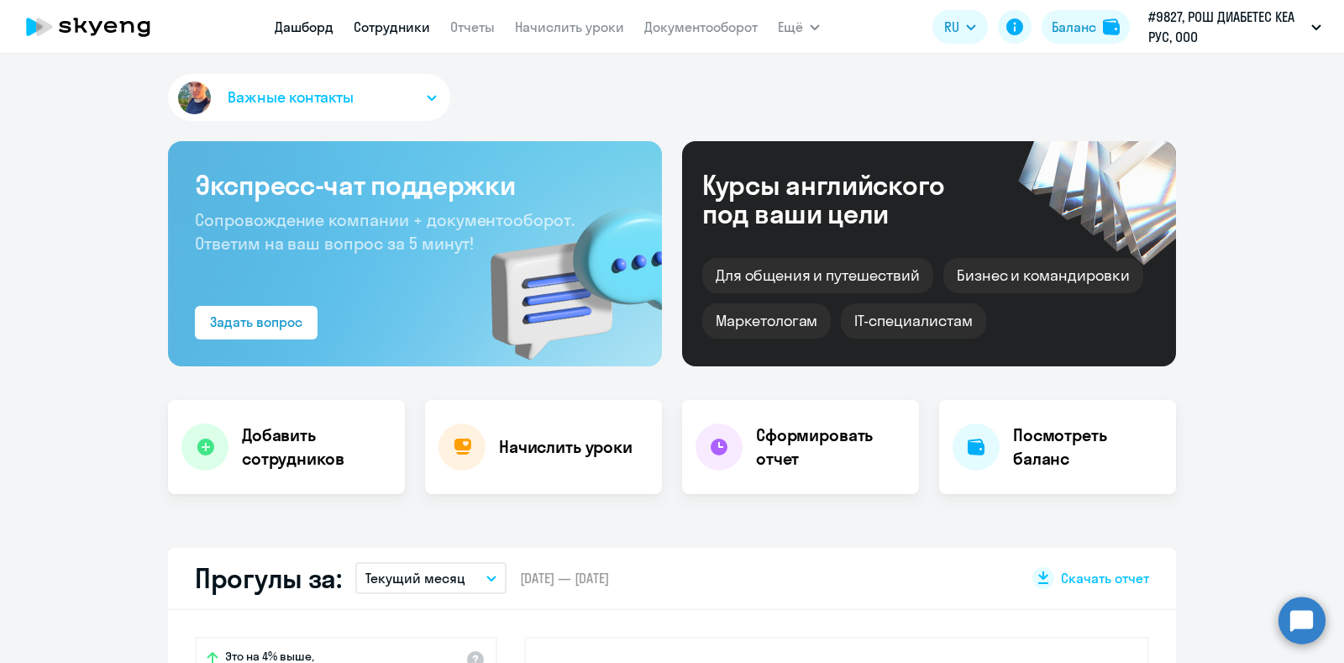
click at [391, 28] on link "Сотрудники" at bounding box center [392, 26] width 76 height 17
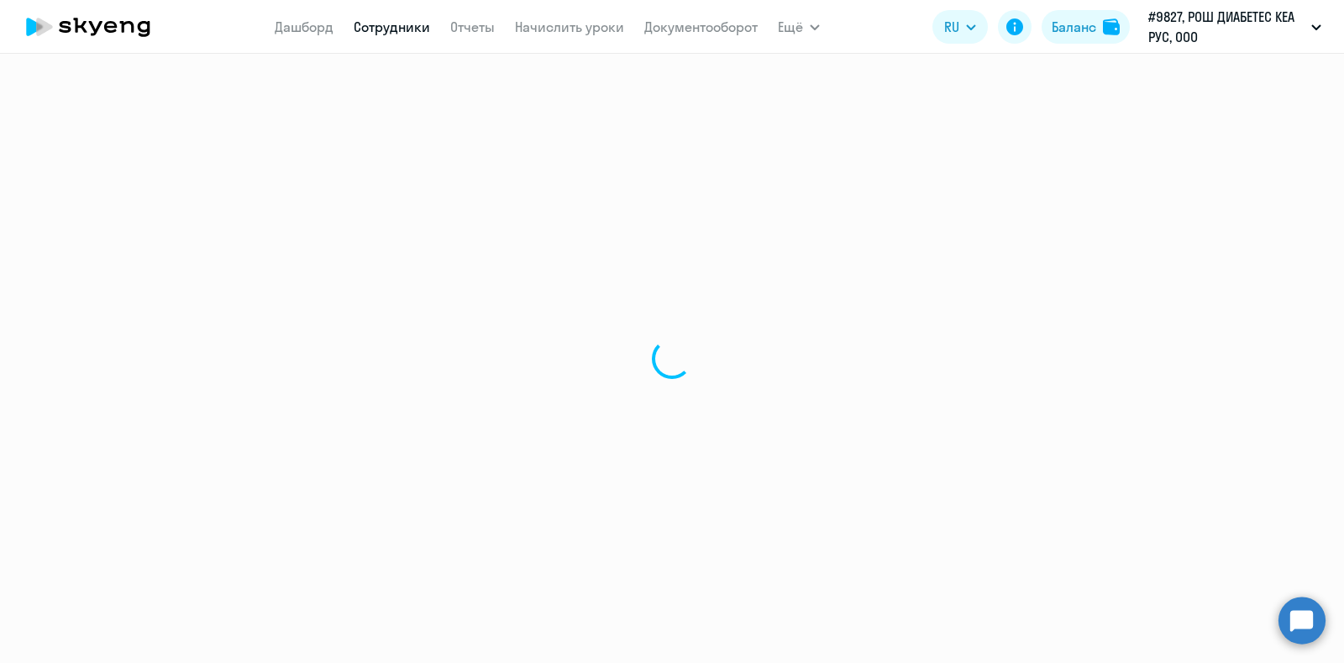
select select "30"
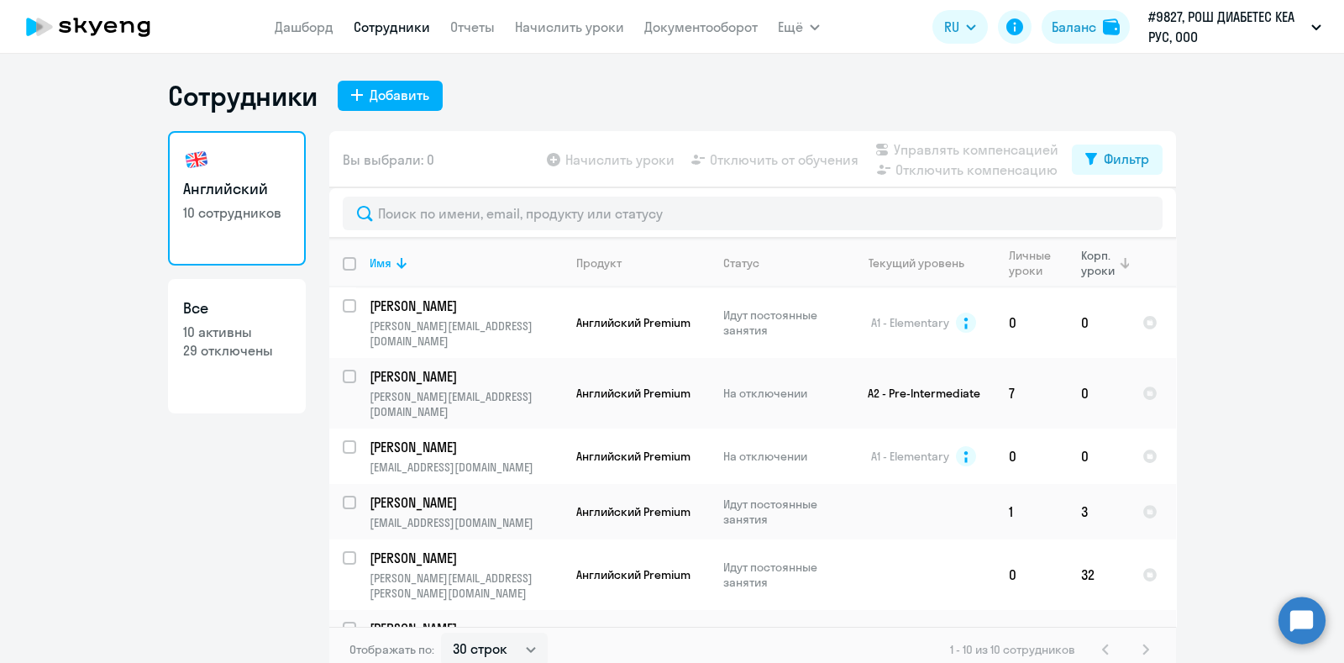
click at [1092, 275] on div "Корп. уроки" at bounding box center [1099, 263] width 36 height 30
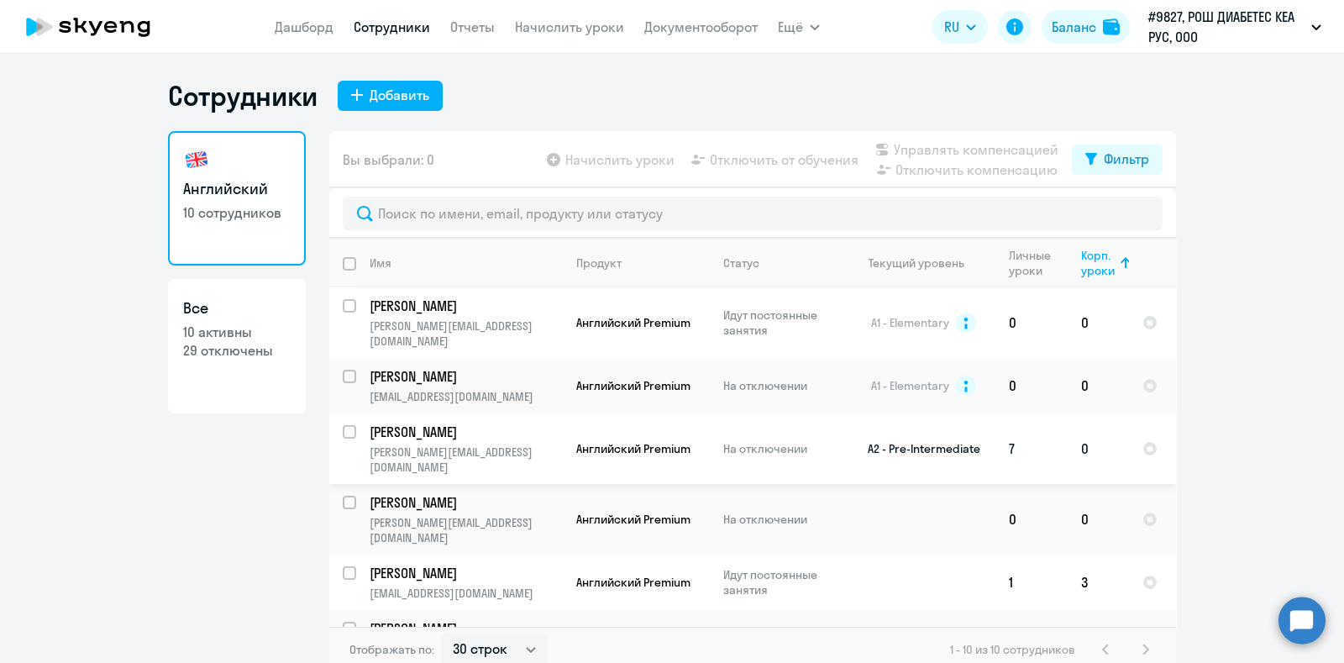
scroll to position [104, 0]
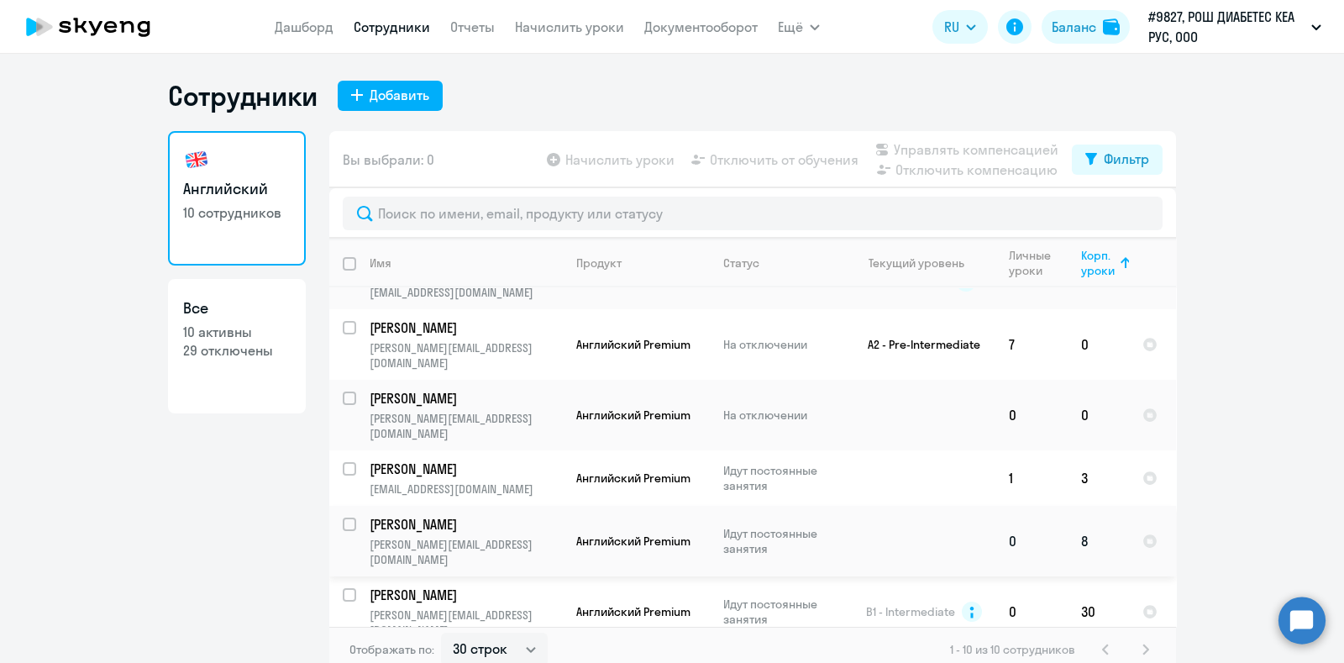
click at [343, 518] on input "select row 41553194" at bounding box center [360, 535] width 34 height 34
checkbox input "true"
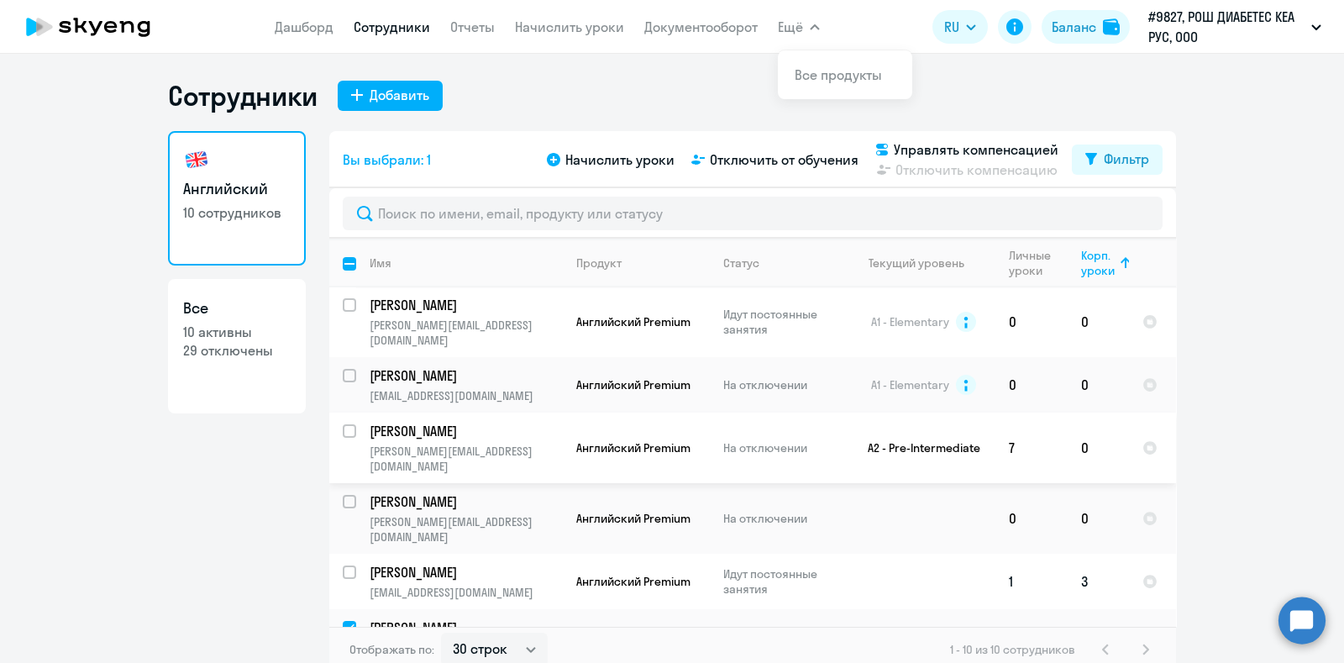
scroll to position [0, 0]
click at [801, 164] on span "Отключить от обучения" at bounding box center [784, 160] width 149 height 20
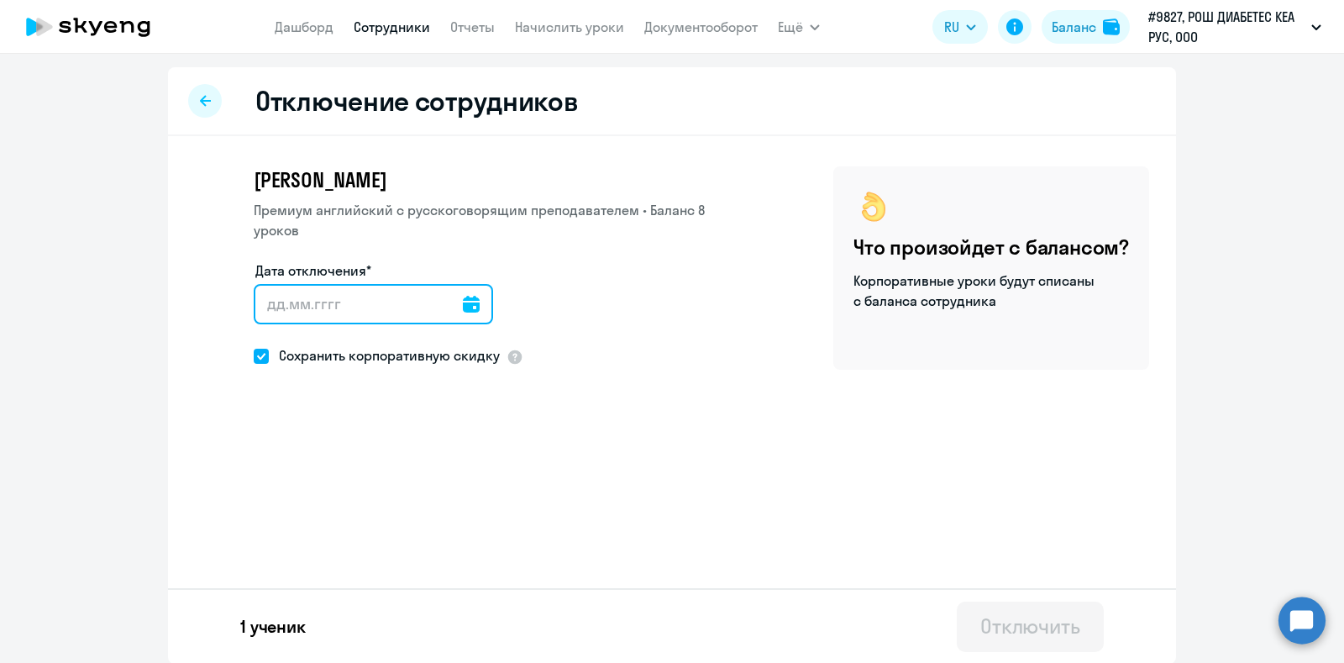
click at [461, 284] on input "Дата отключения*" at bounding box center [373, 304] width 239 height 40
click at [463, 296] on icon at bounding box center [471, 304] width 17 height 17
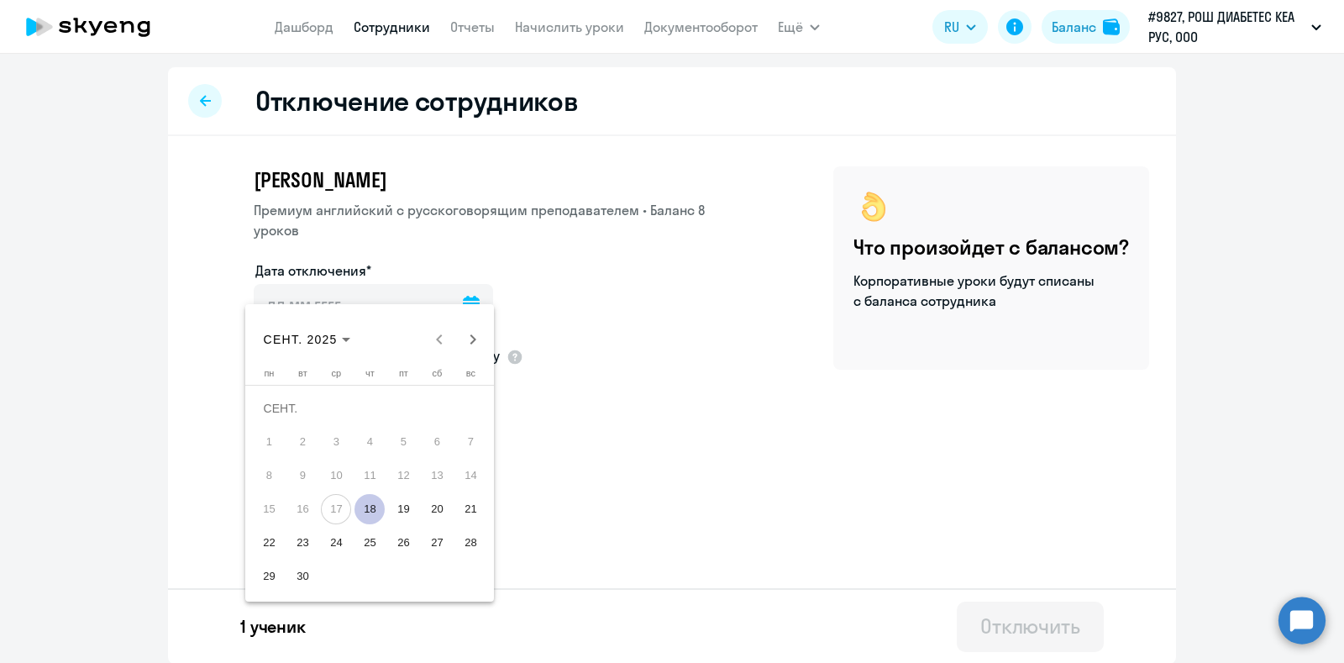
click at [367, 508] on span "18" at bounding box center [370, 509] width 30 height 30
type input "[DATE]"
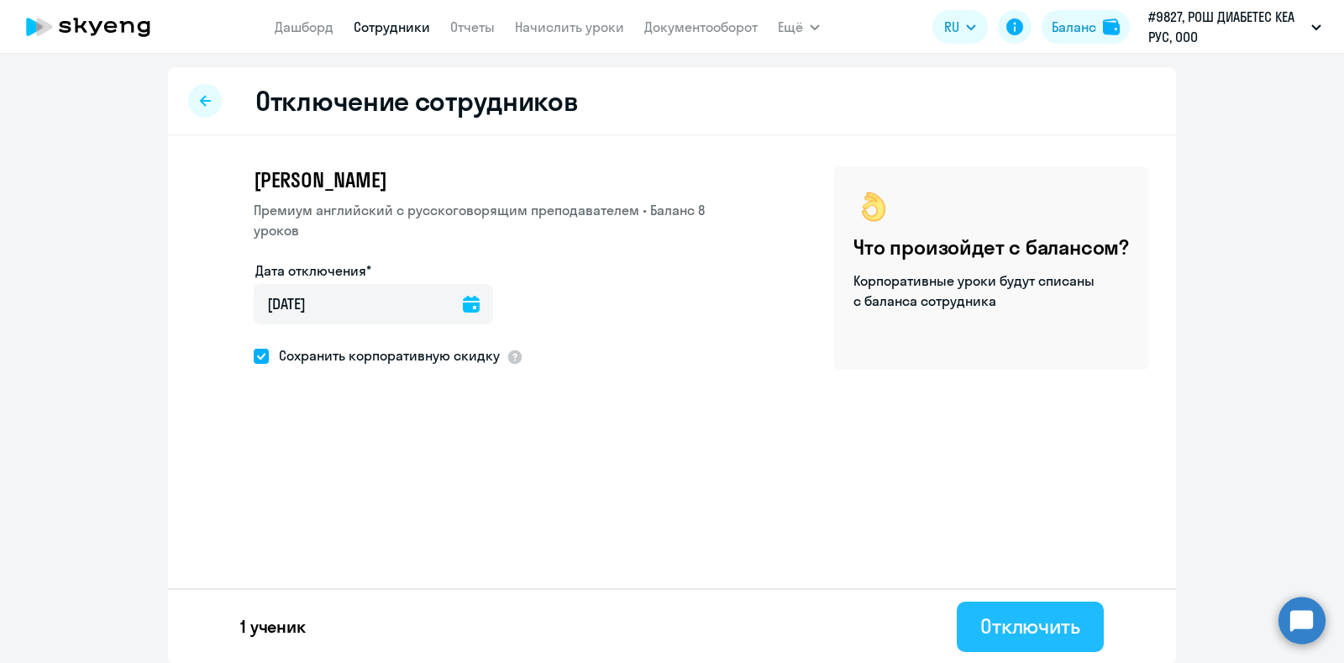
click at [1075, 636] on button "Отключить" at bounding box center [1030, 627] width 147 height 50
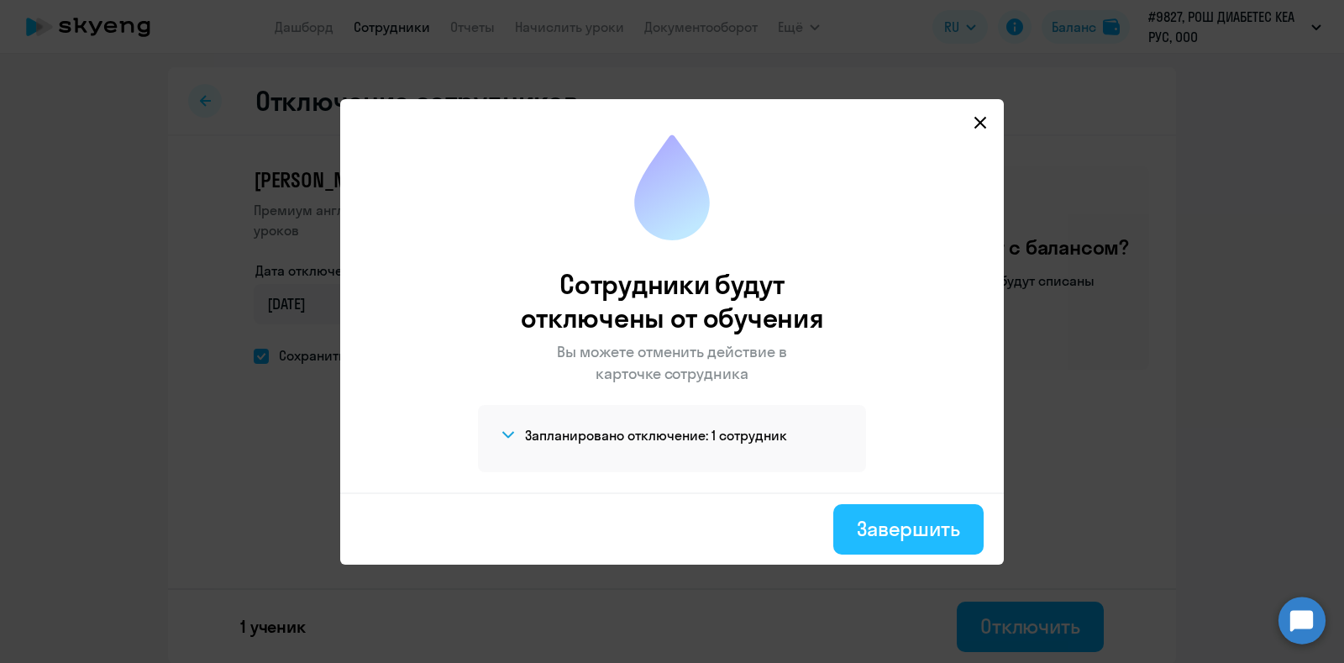
click at [900, 527] on div "Завершить" at bounding box center [908, 528] width 103 height 27
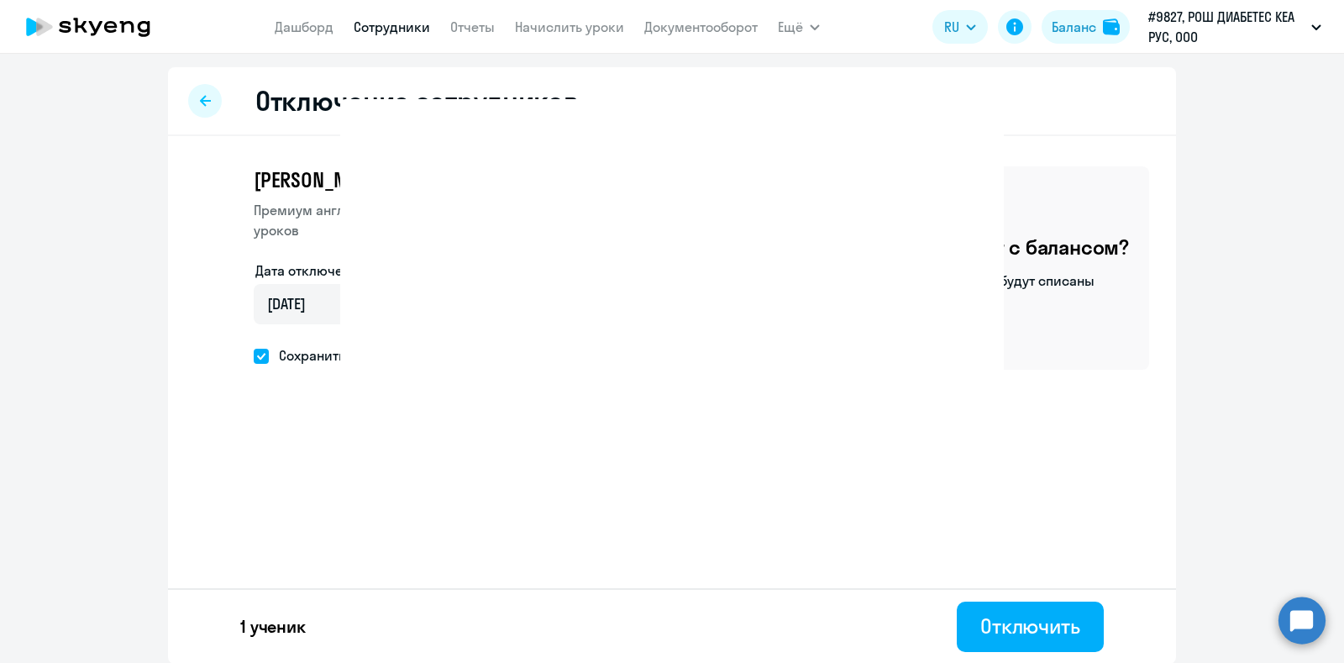
select select "30"
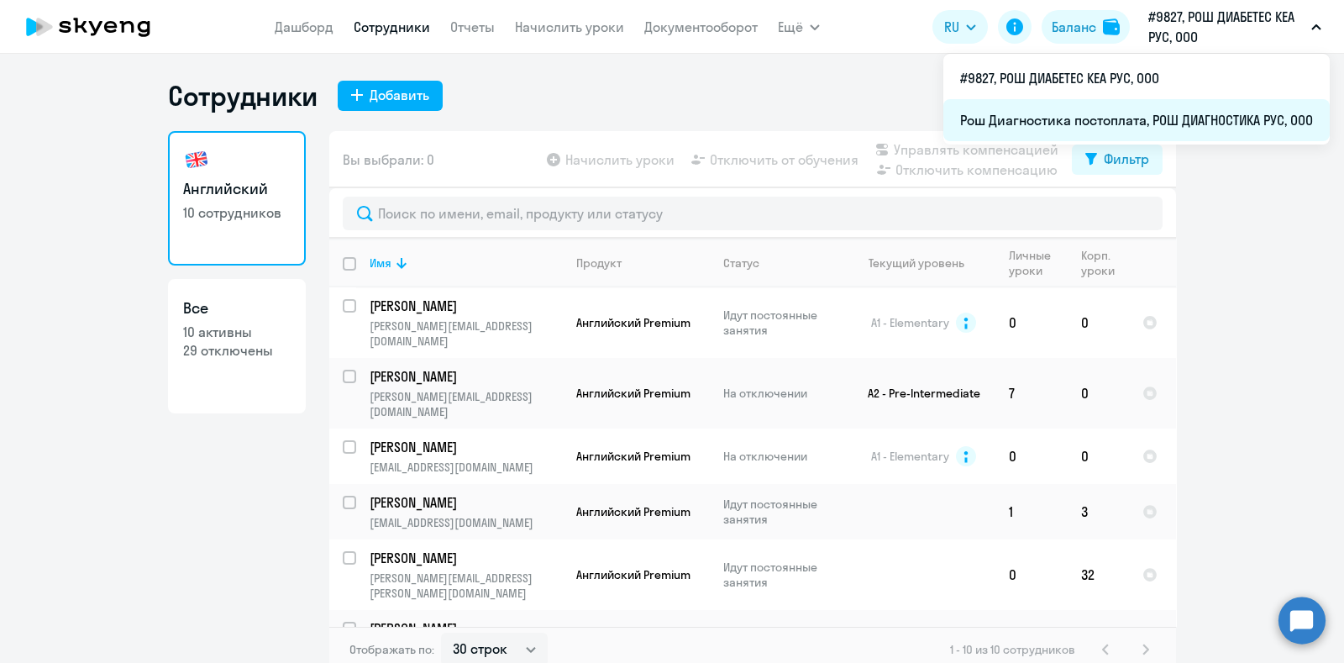
click at [1151, 117] on li "Рош Диагностика постоплата, РОШ ДИАГНОСТИКА РУС, ООО" at bounding box center [1137, 120] width 387 height 42
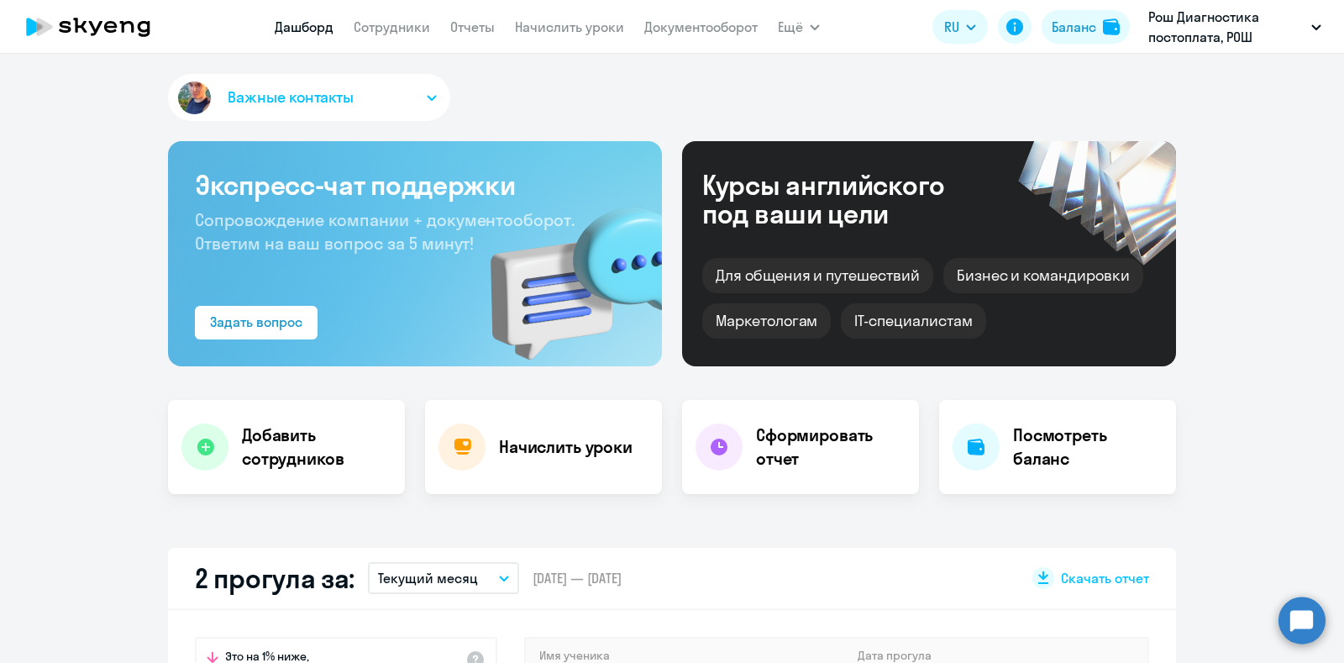
click at [405, 40] on nav "[PERSON_NAME] Отчеты Начислить уроки Документооборот" at bounding box center [516, 27] width 483 height 34
select select "30"
click at [400, 35] on app-menu-item-link "Сотрудники" at bounding box center [392, 27] width 76 height 21
click at [393, 29] on link "Сотрудники" at bounding box center [392, 26] width 76 height 17
select select "30"
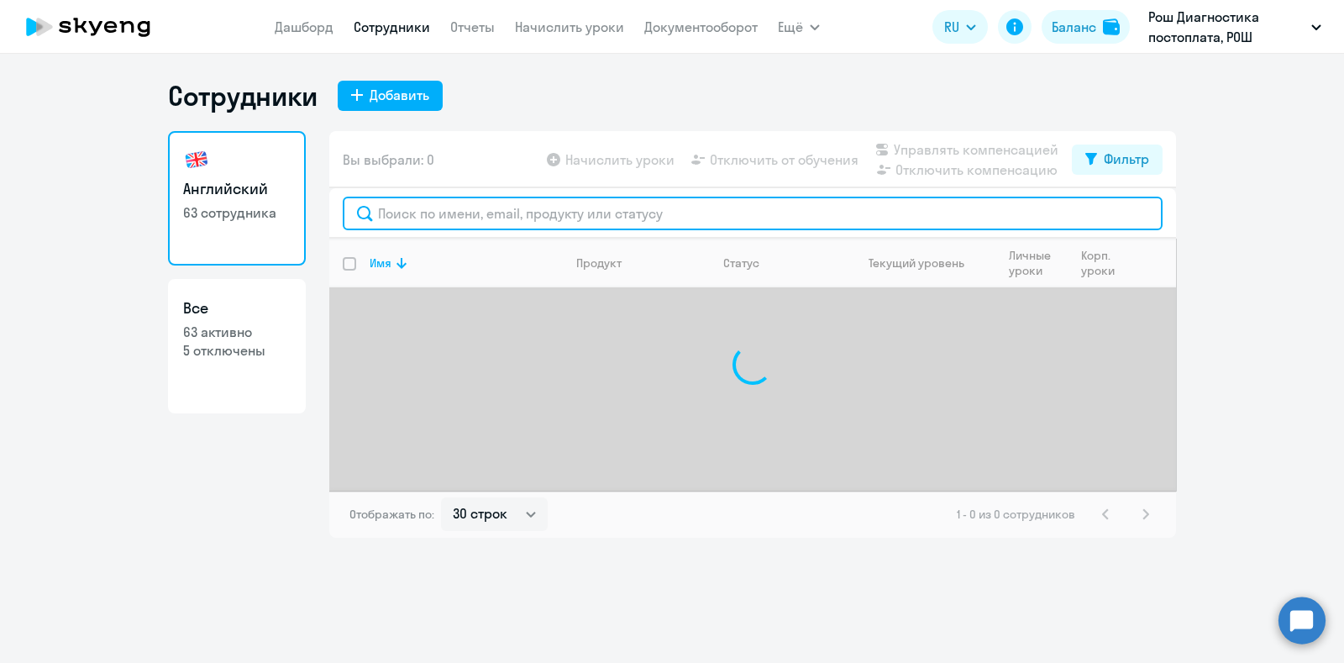
click at [458, 218] on input "text" at bounding box center [753, 214] width 820 height 34
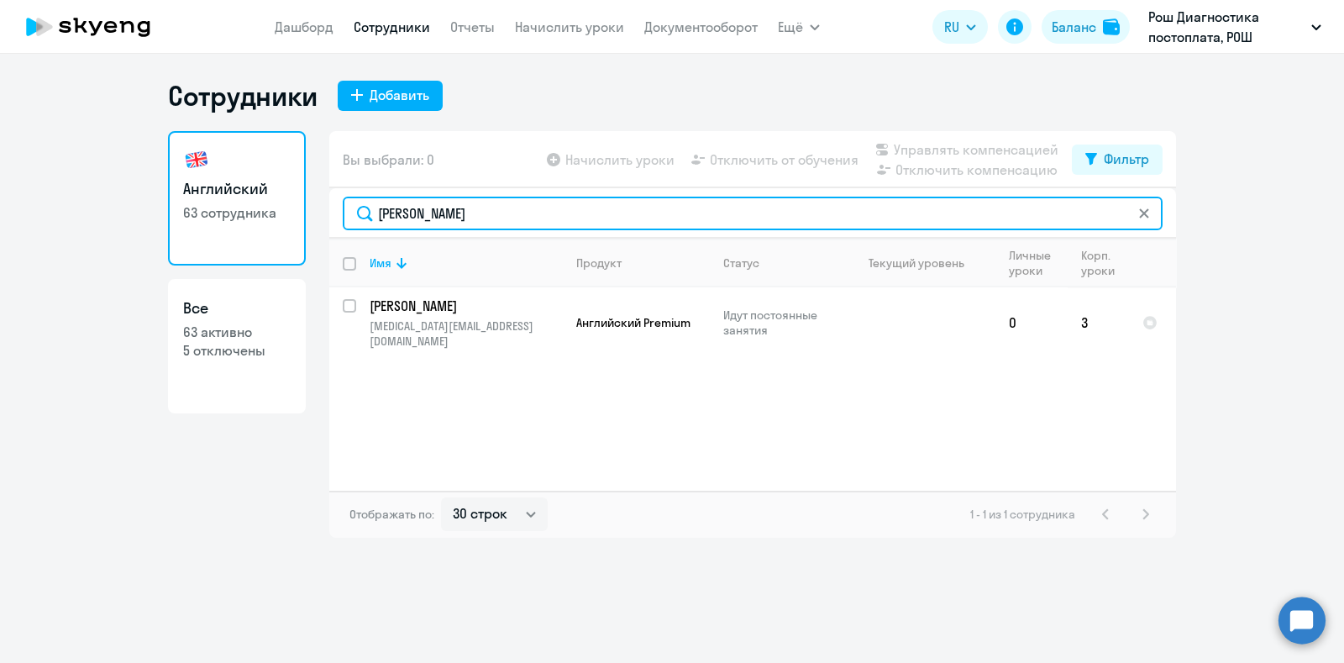
drag, startPoint x: 460, startPoint y: 213, endPoint x: 323, endPoint y: 203, distance: 137.3
click at [323, 203] on div "Английский 63 сотрудника Все 63 активно 5 отключены Вы выбрали: 0 Начислить уро…" at bounding box center [672, 334] width 1008 height 407
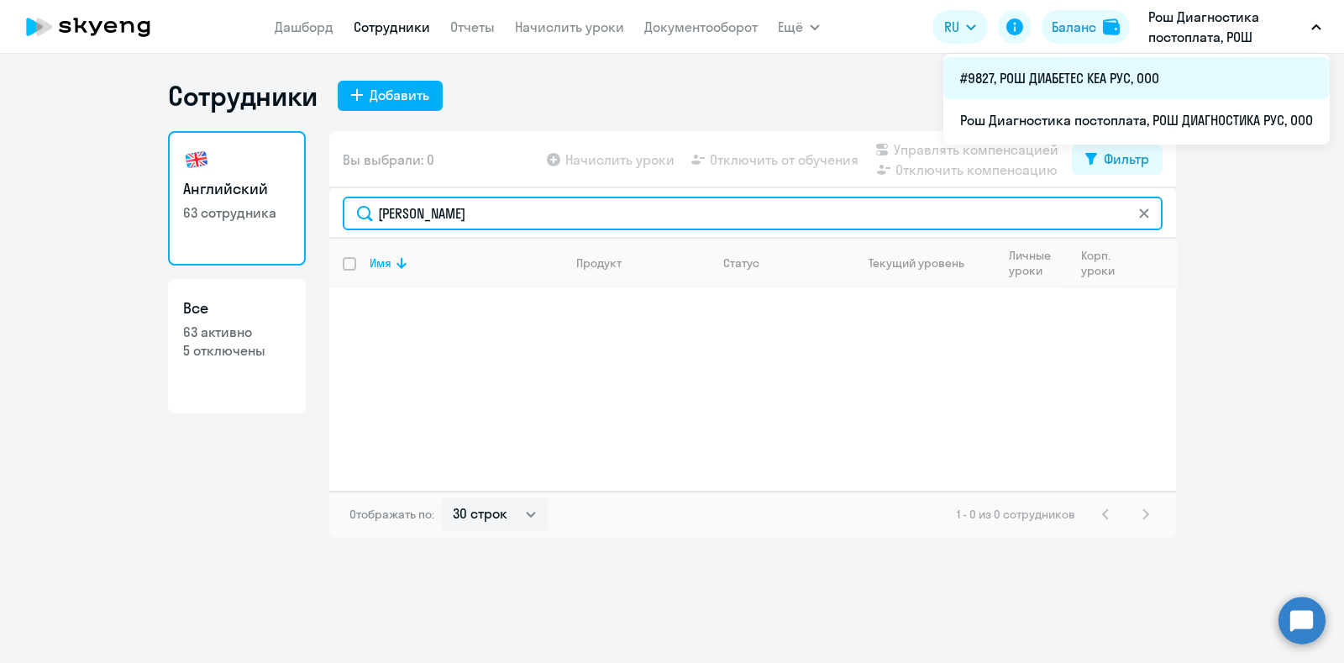
type input "[PERSON_NAME]"
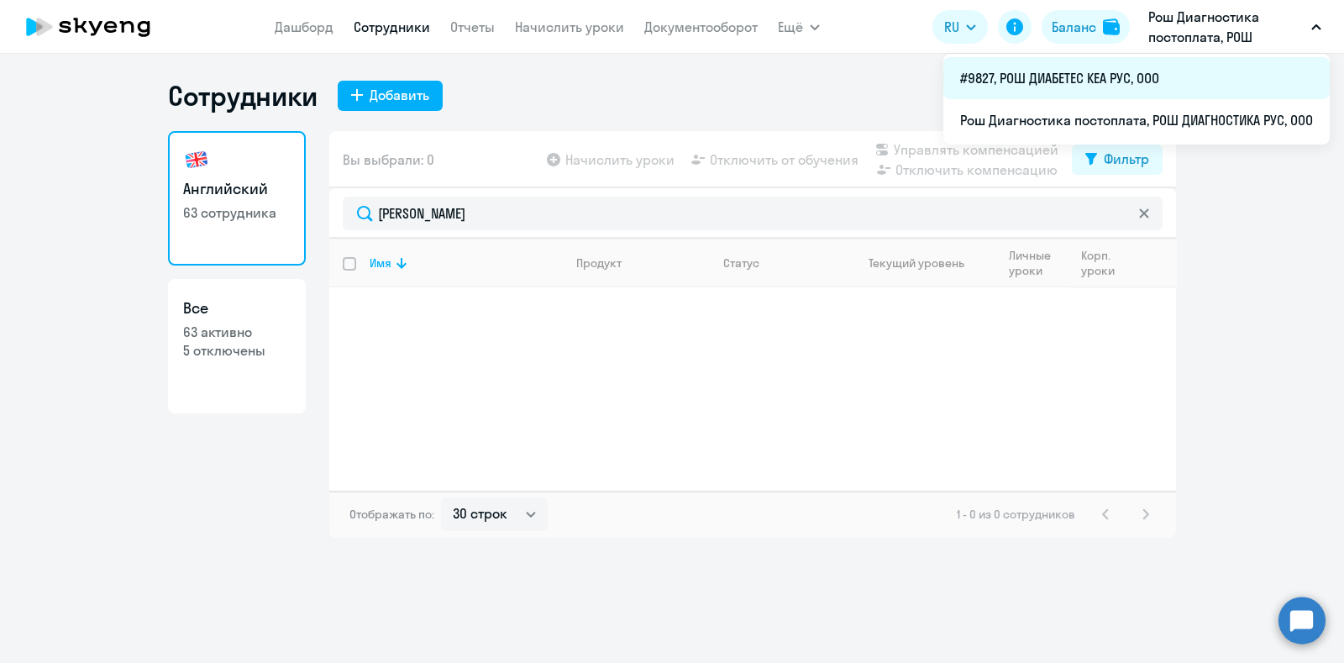
click at [1167, 72] on li "#9827, РОШ ДИАБЕТЕС КЕА РУС, ООО" at bounding box center [1137, 78] width 387 height 42
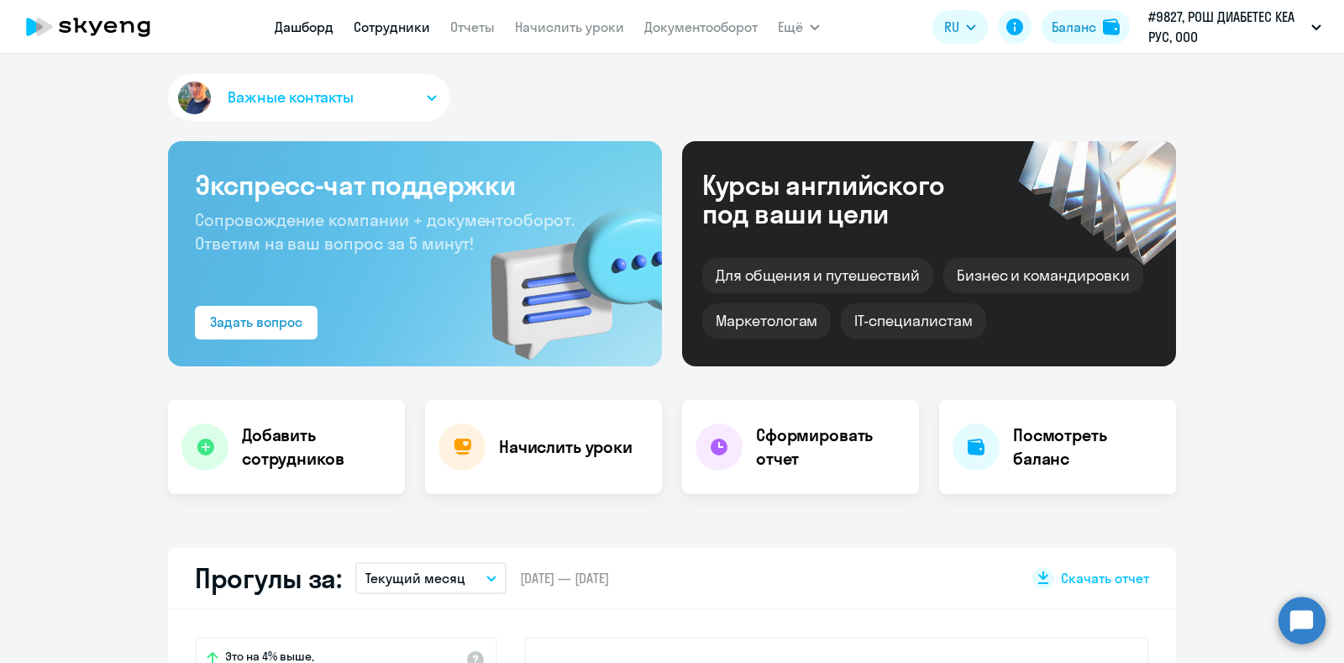
select select "30"
click at [425, 27] on link "Сотрудники" at bounding box center [392, 26] width 76 height 17
select select "30"
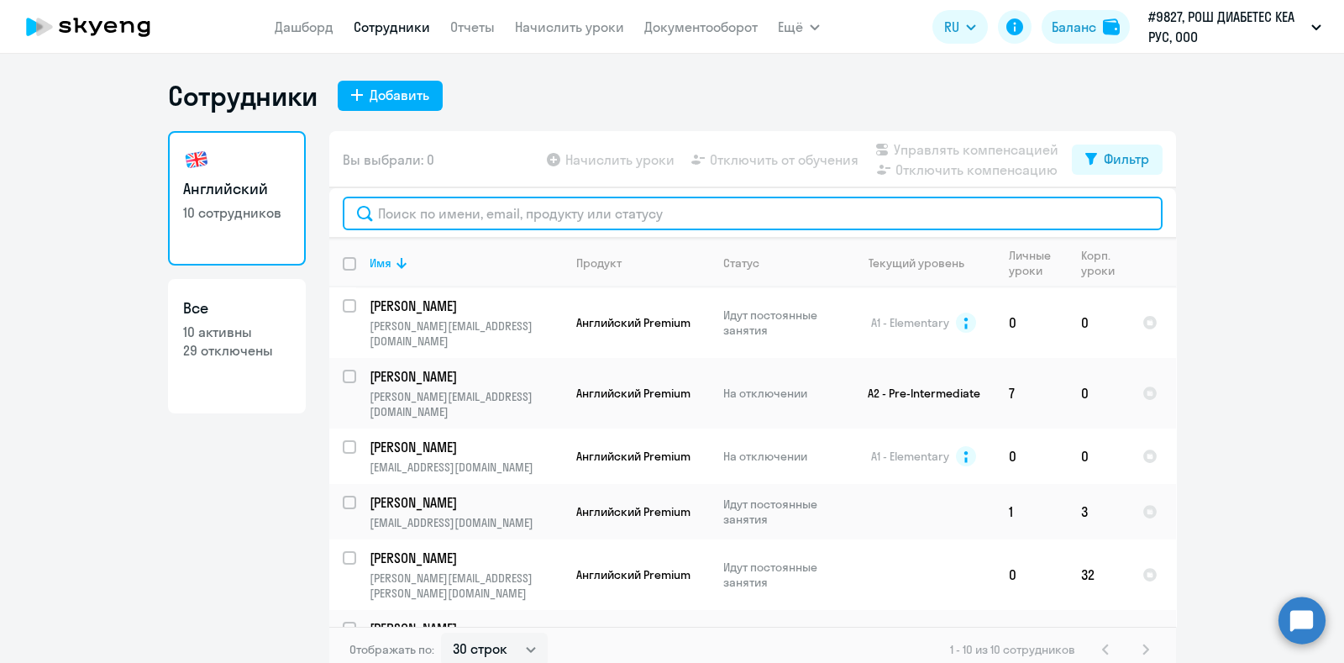
click at [487, 213] on input "text" at bounding box center [753, 214] width 820 height 34
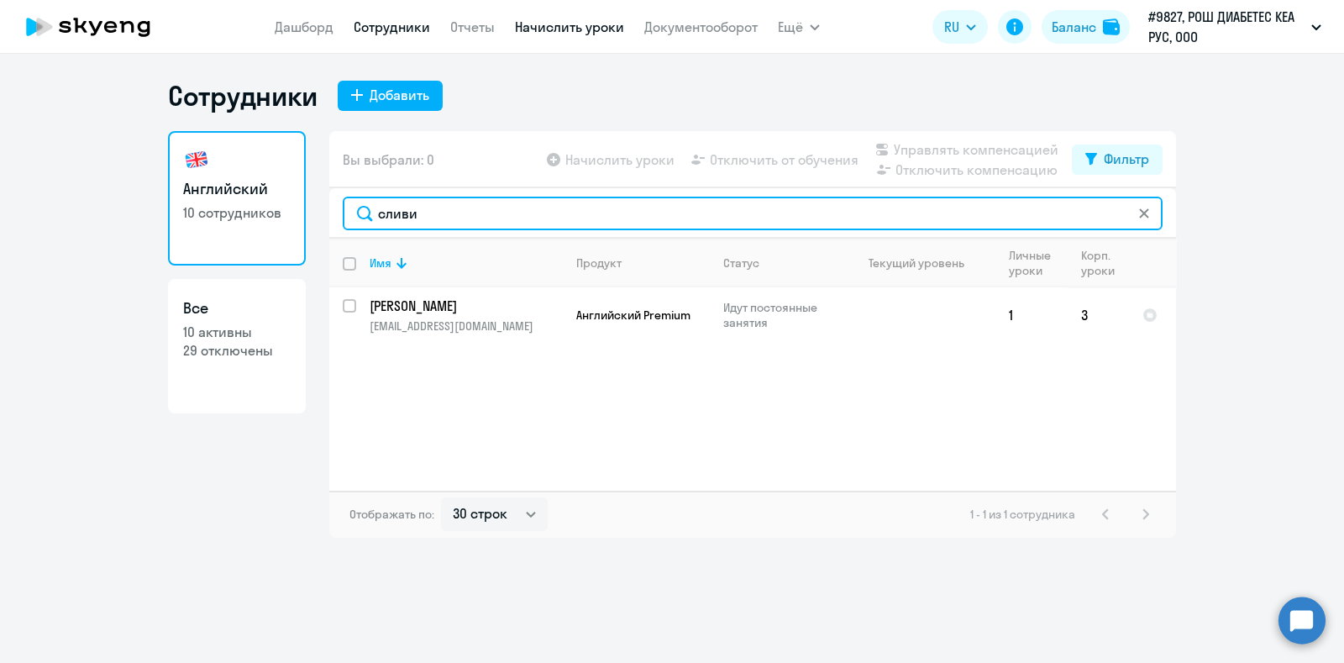
type input "сливи"
